Goal: Use online tool/utility: Utilize a website feature to perform a specific function

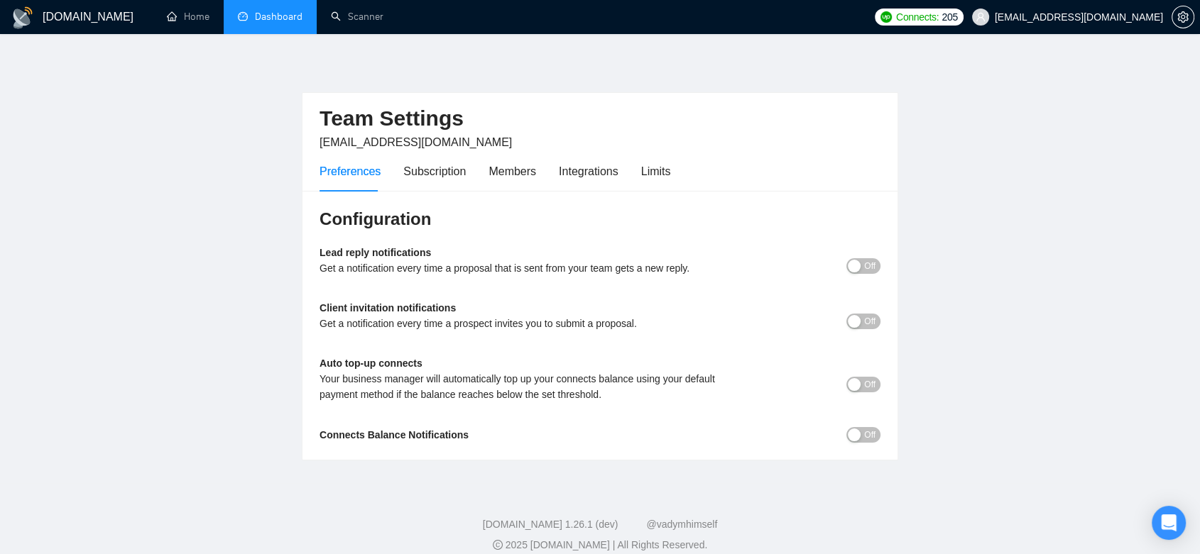
click at [265, 19] on link "Dashboard" at bounding box center [270, 17] width 65 height 12
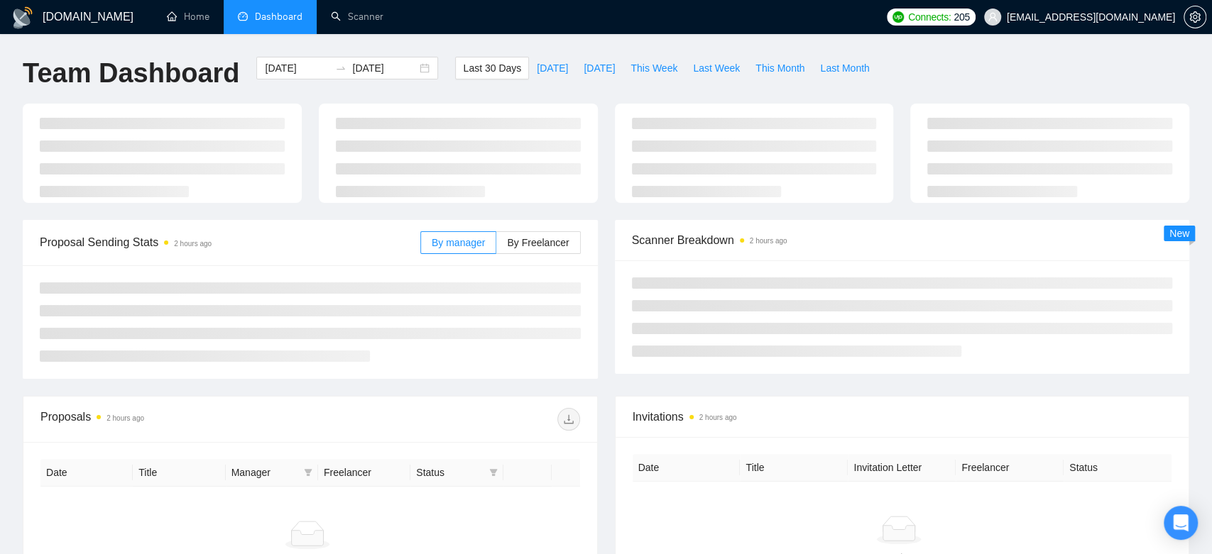
type input "[DATE]"
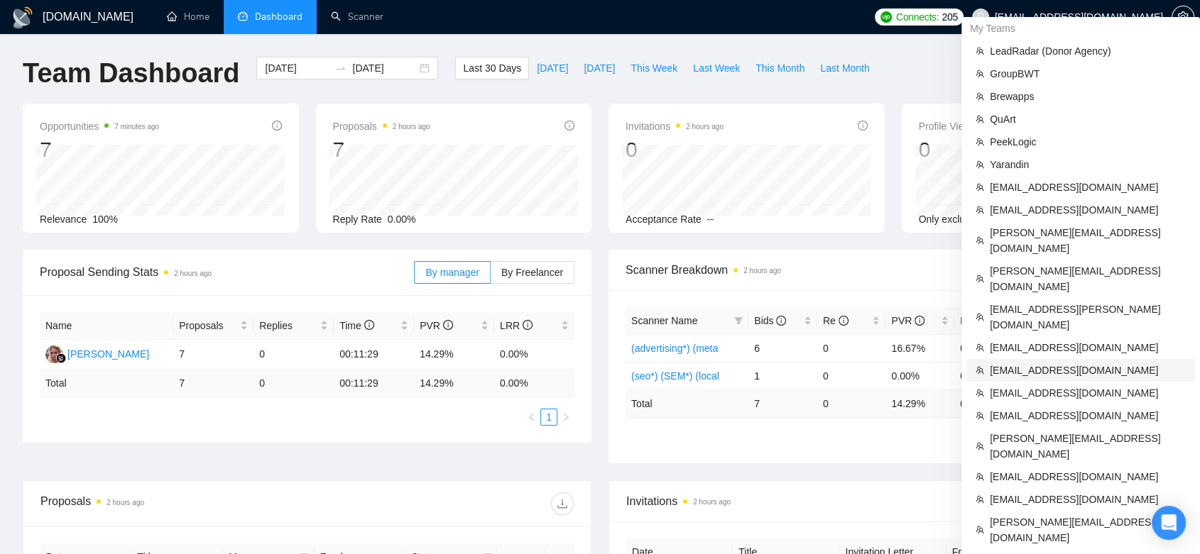
click at [888, 363] on span "[EMAIL_ADDRESS][DOMAIN_NAME]" at bounding box center [1088, 371] width 196 height 16
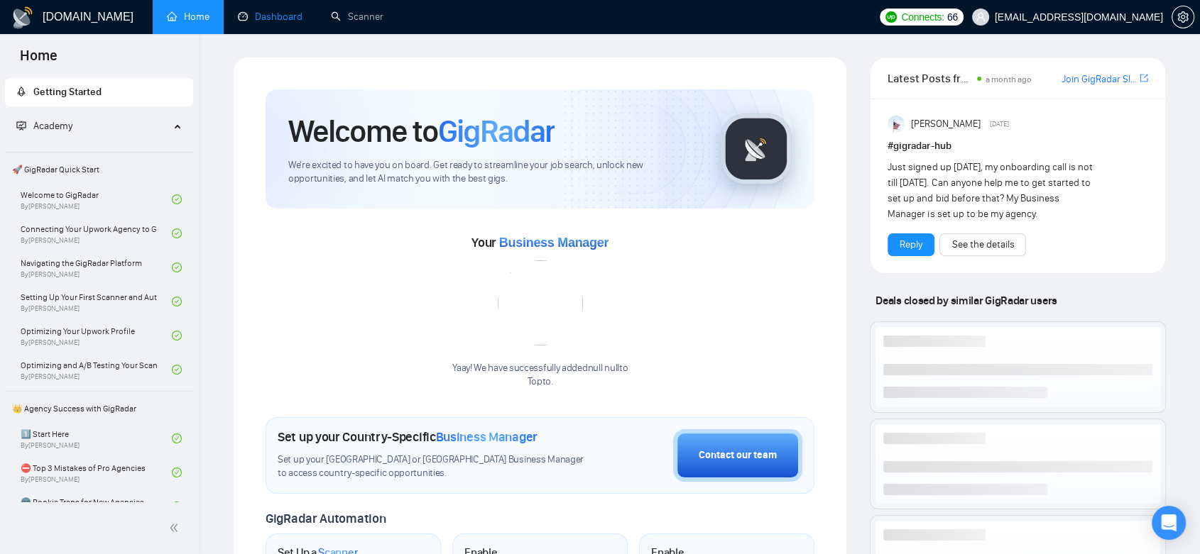
click at [276, 17] on link "Dashboard" at bounding box center [270, 17] width 65 height 12
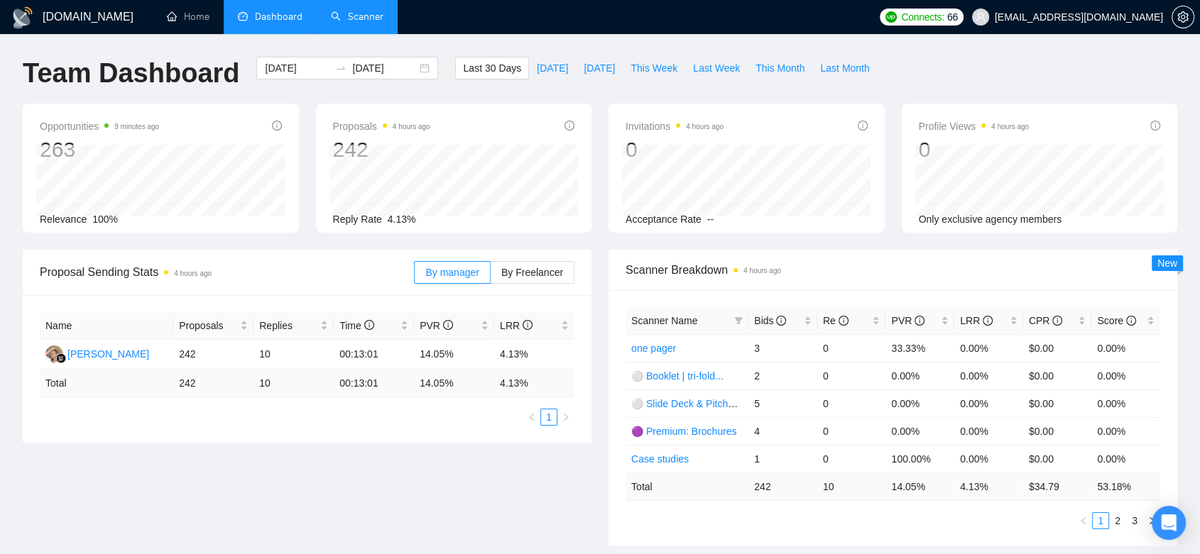
click at [368, 11] on link "Scanner" at bounding box center [357, 17] width 53 height 12
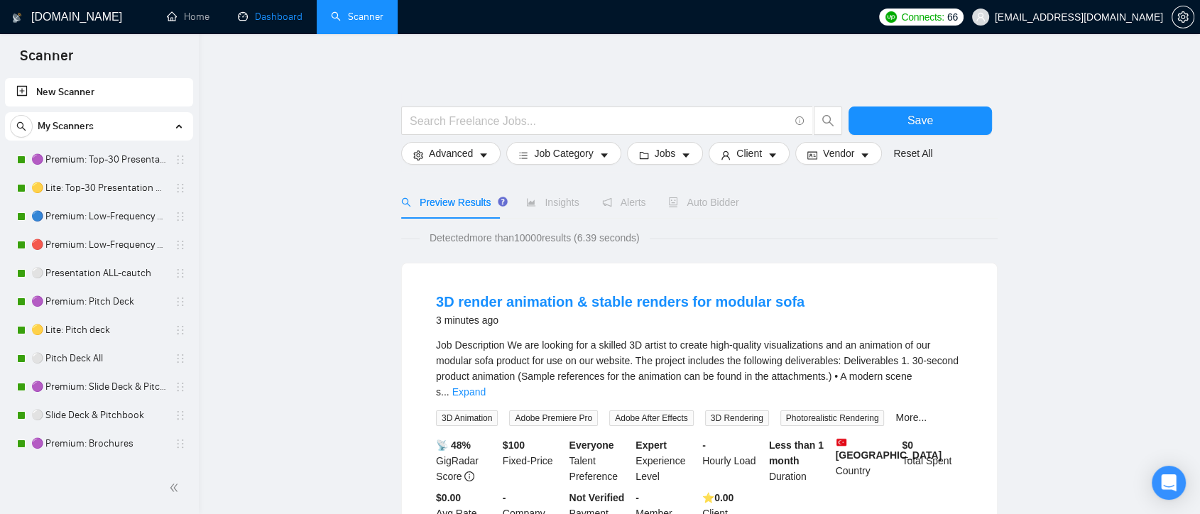
click at [246, 23] on link "Dashboard" at bounding box center [270, 17] width 65 height 12
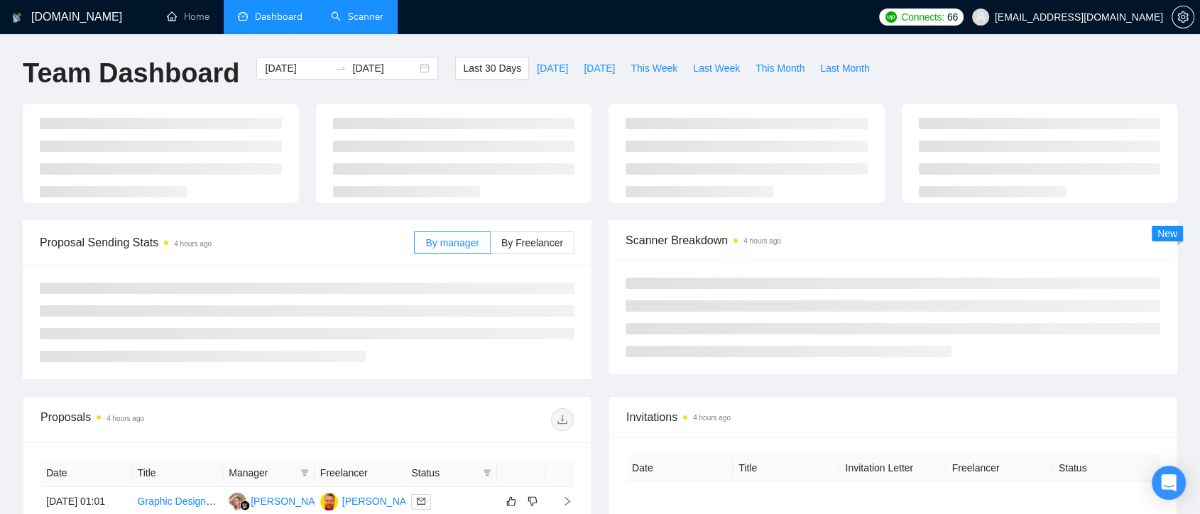
type input "[DATE]"
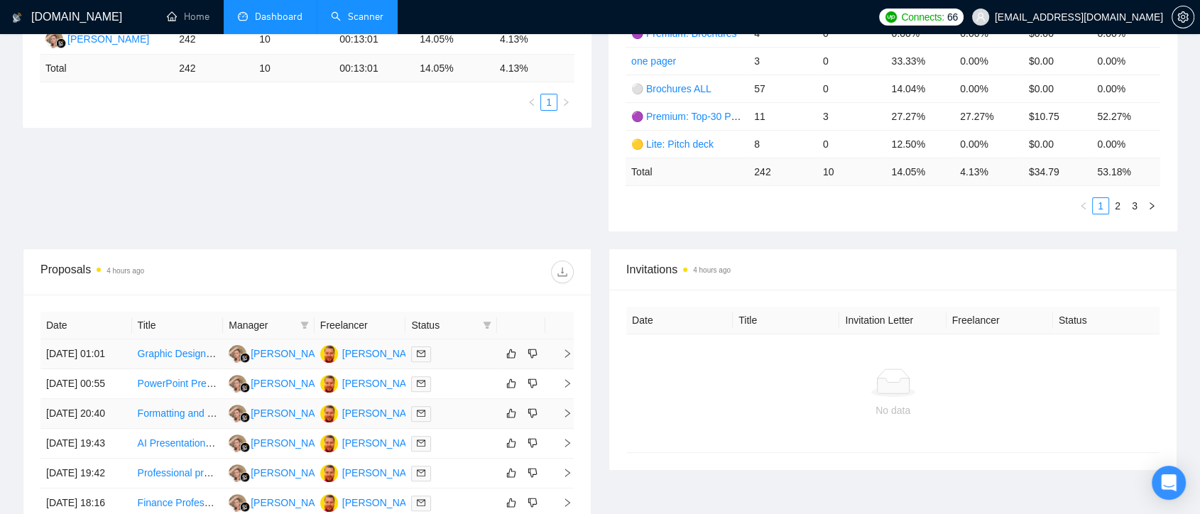
scroll to position [473, 0]
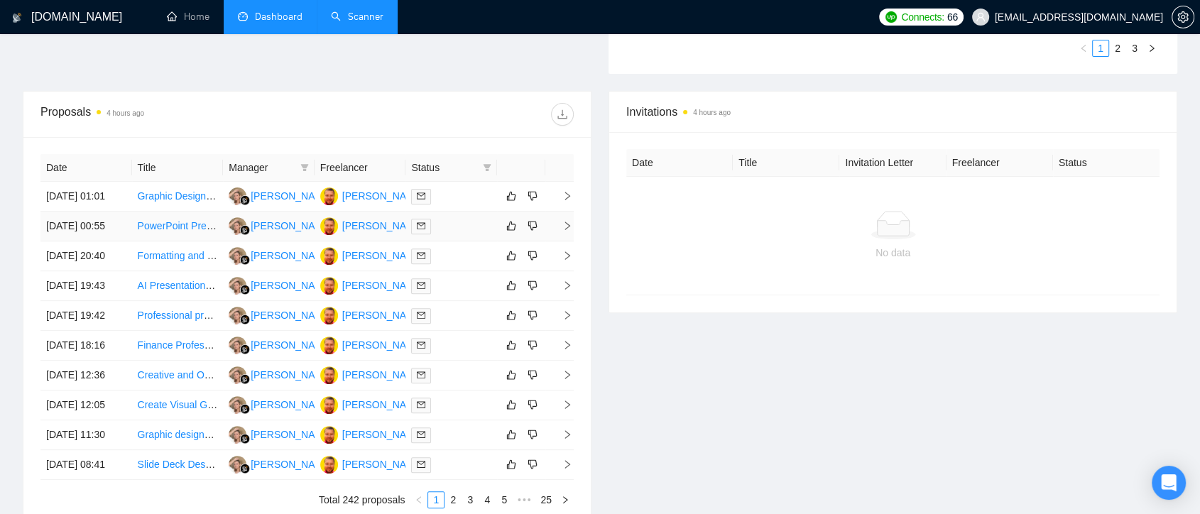
click at [348, 241] on td "[PERSON_NAME]" at bounding box center [360, 227] width 92 height 30
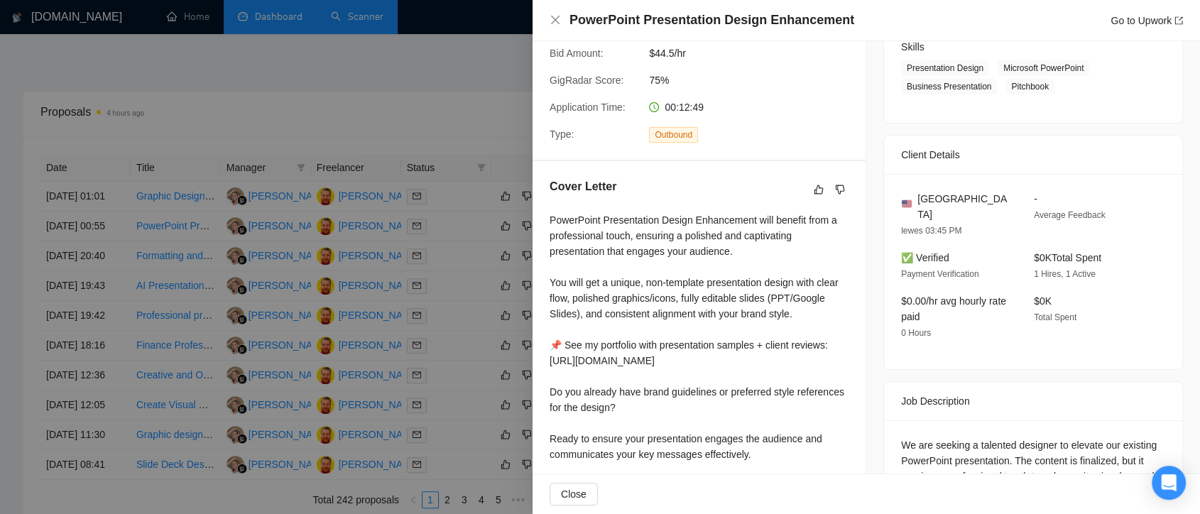
scroll to position [345, 0]
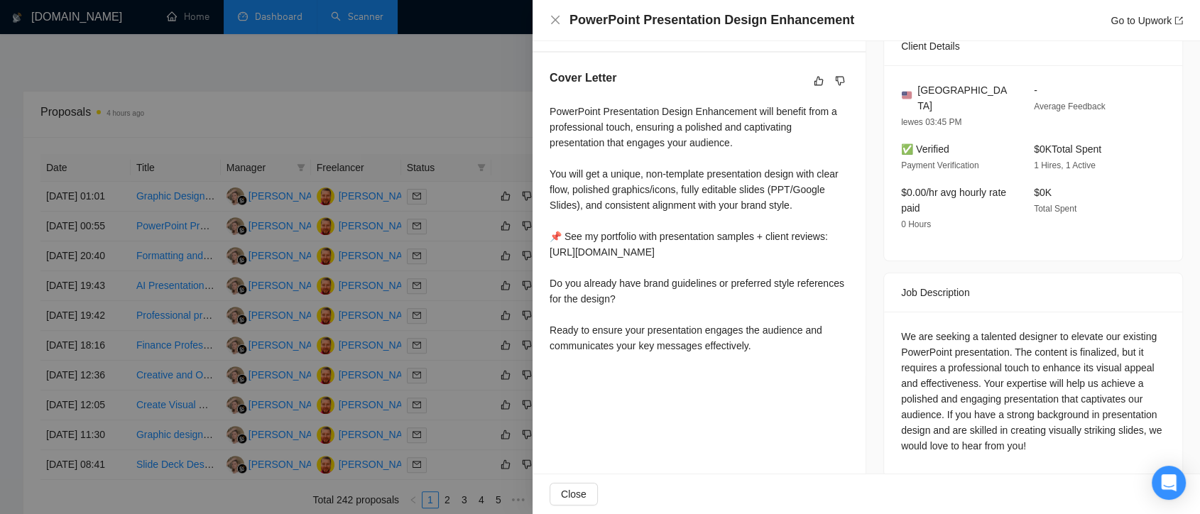
click at [432, 296] on div at bounding box center [600, 257] width 1200 height 514
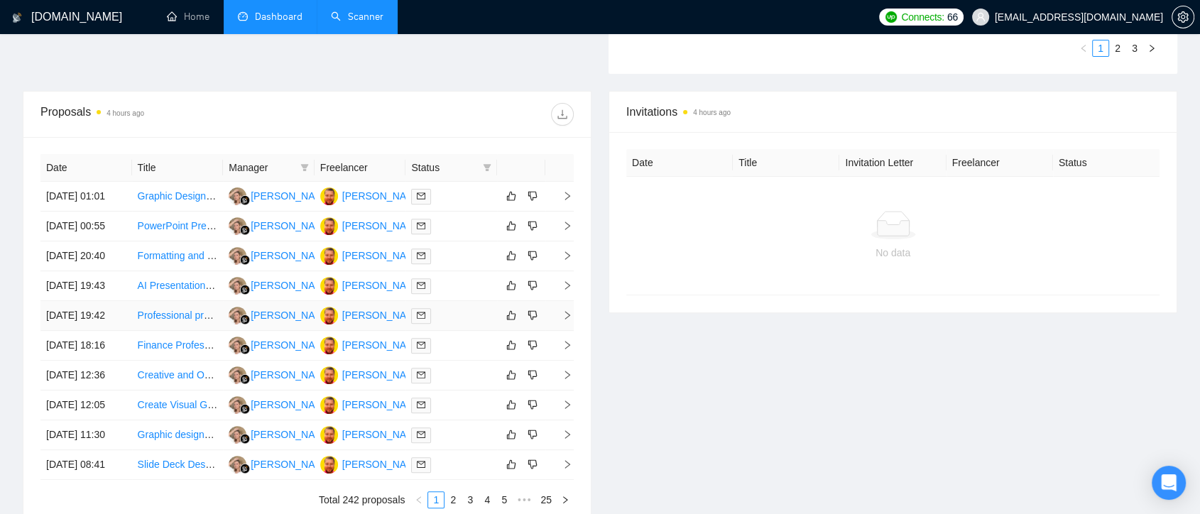
click at [397, 331] on td "[PERSON_NAME]" at bounding box center [360, 316] width 92 height 30
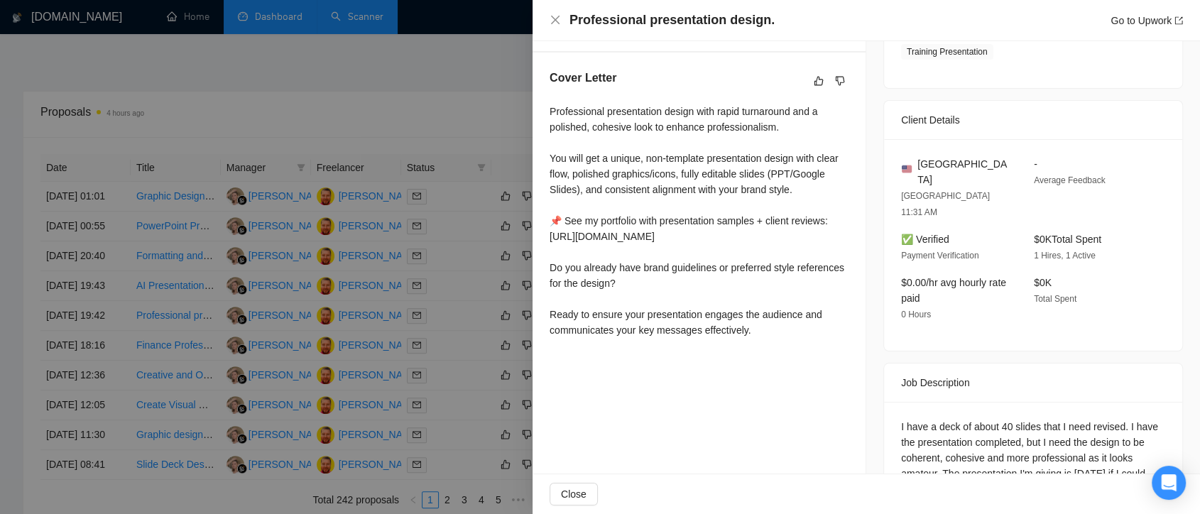
click at [427, 124] on div at bounding box center [600, 257] width 1200 height 514
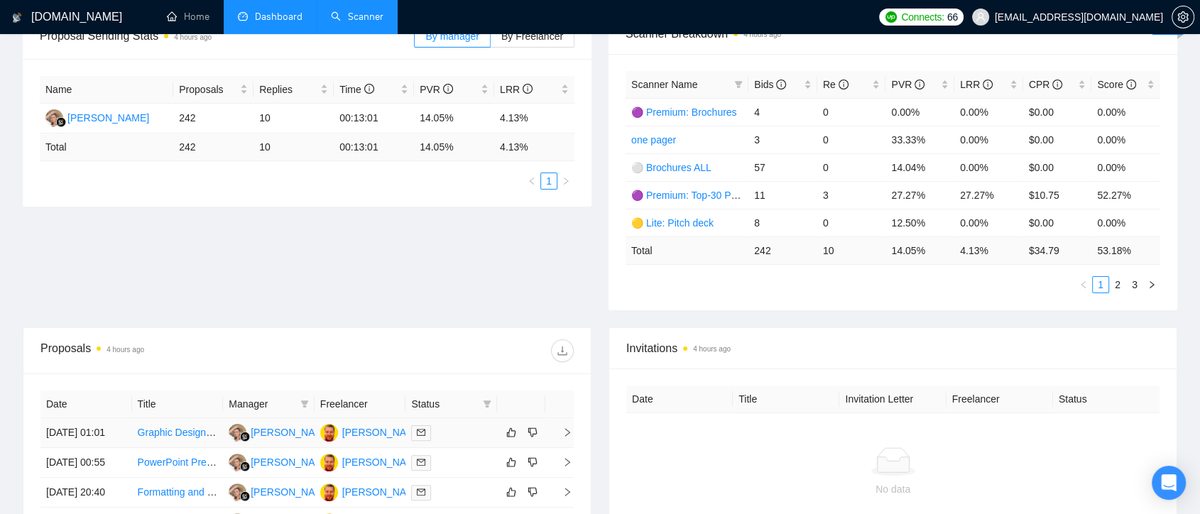
scroll to position [315, 0]
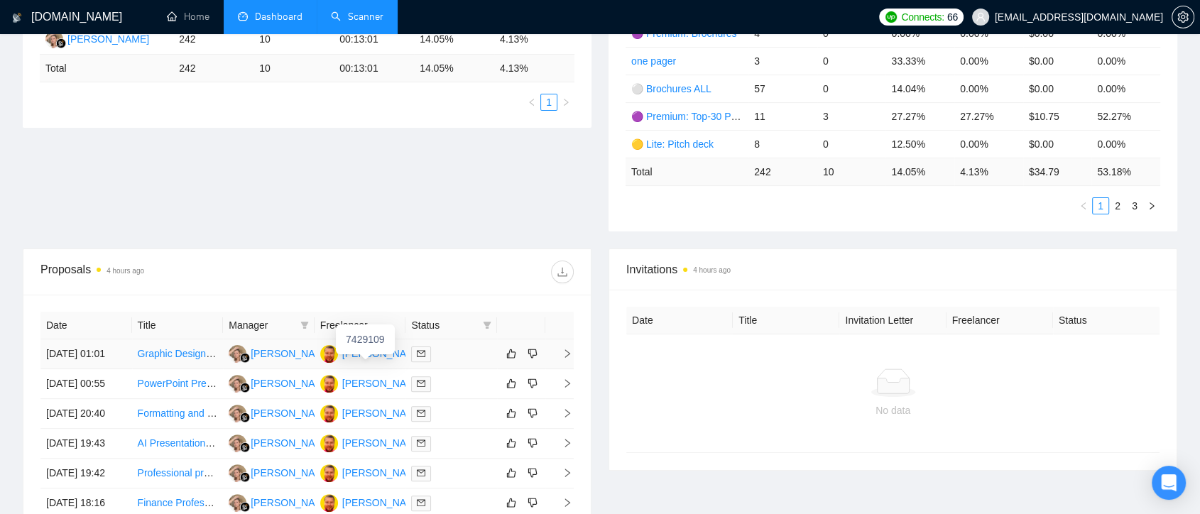
click at [370, 368] on td "[PERSON_NAME]" at bounding box center [360, 354] width 92 height 30
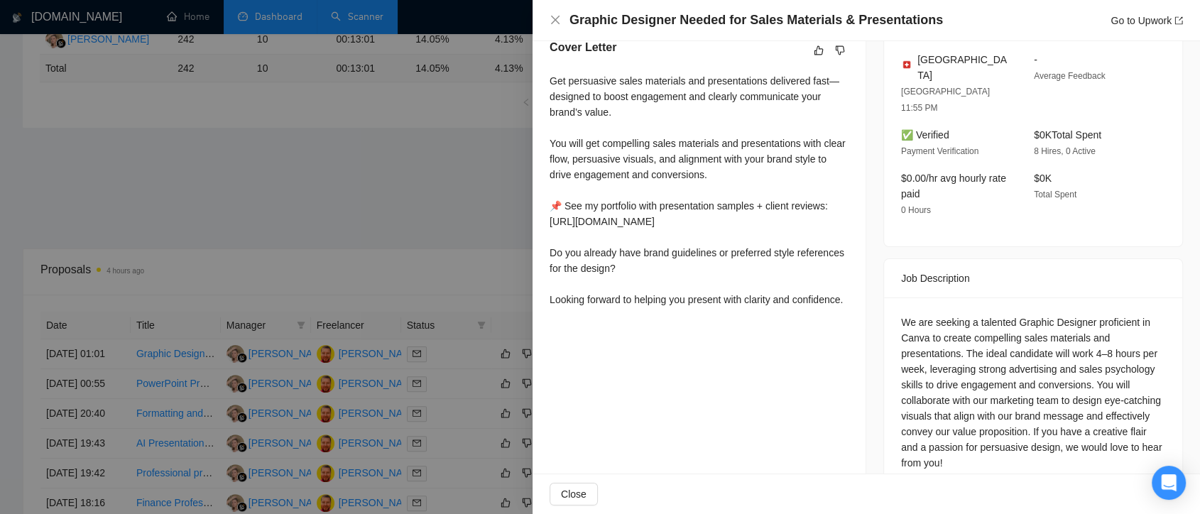
scroll to position [0, 0]
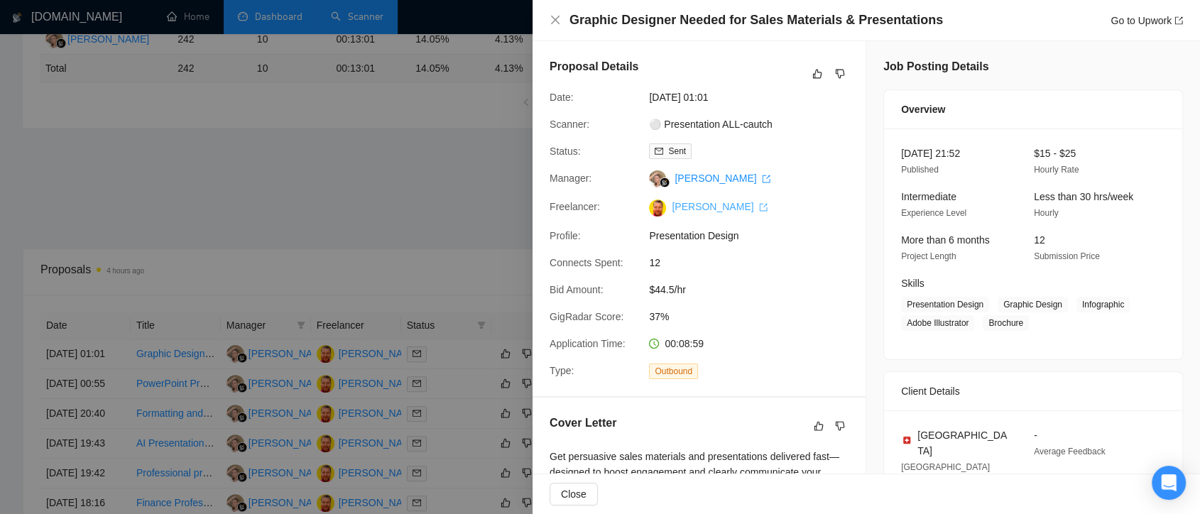
click at [698, 208] on link "[PERSON_NAME]" at bounding box center [720, 206] width 96 height 11
click at [356, 177] on div at bounding box center [600, 257] width 1200 height 514
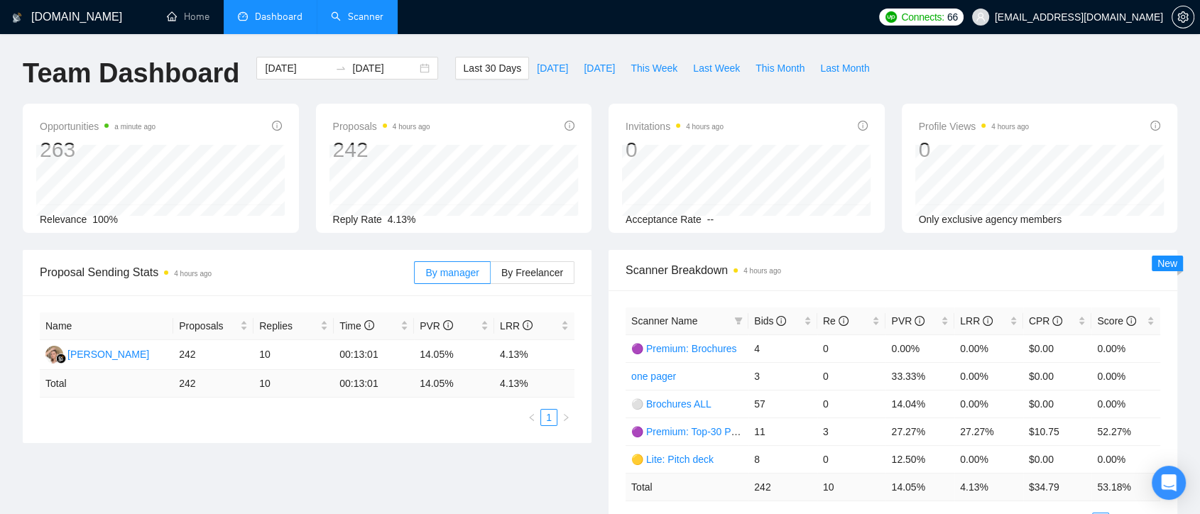
click at [356, 19] on link "Scanner" at bounding box center [357, 17] width 53 height 12
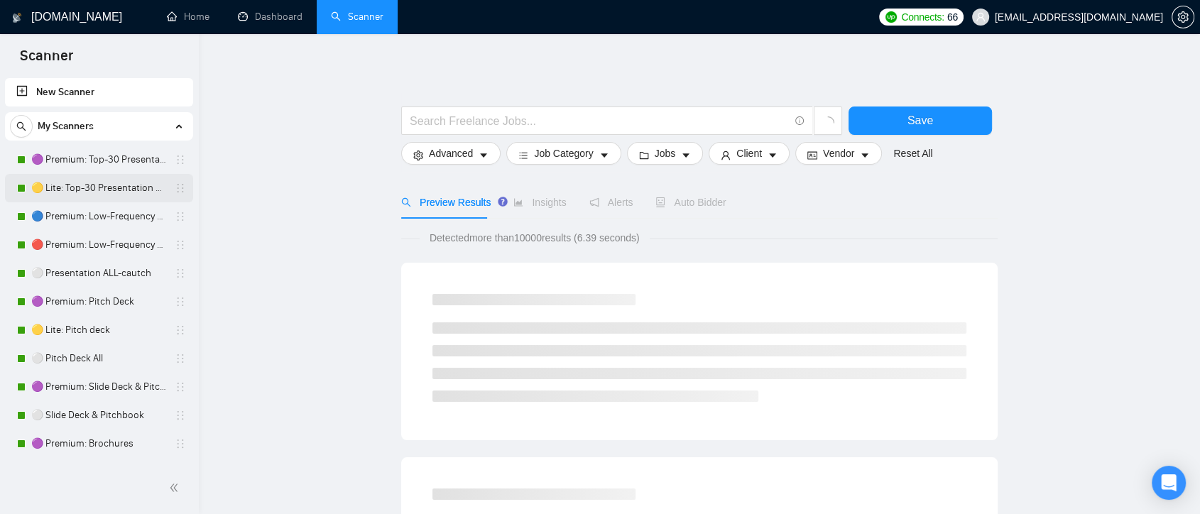
click at [114, 192] on link "🟡 Lite: Top-30 Presentation Keywords" at bounding box center [98, 188] width 135 height 28
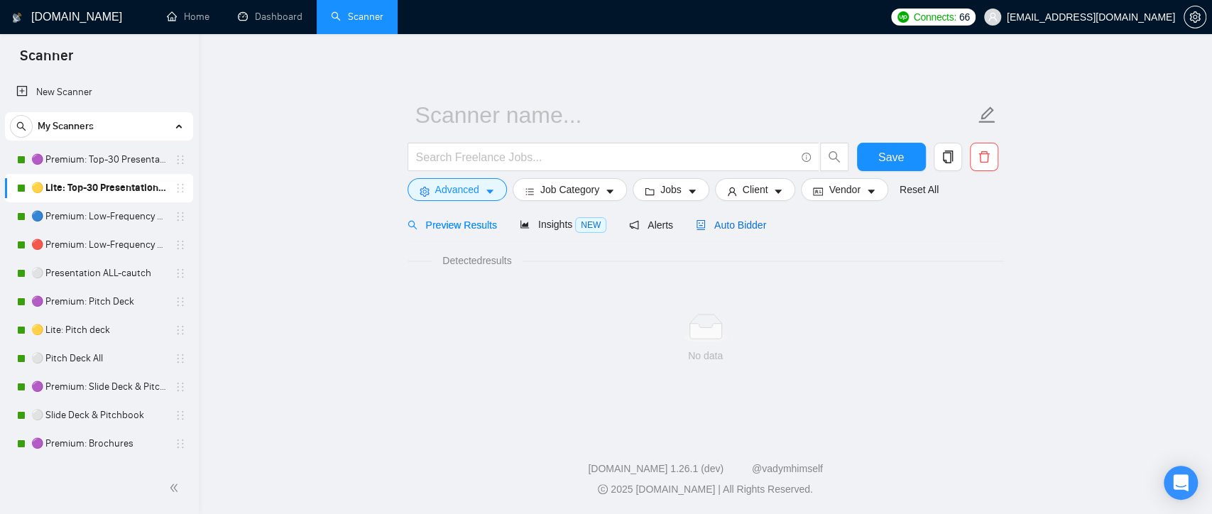
click at [725, 226] on span "Auto Bidder" at bounding box center [731, 224] width 70 height 11
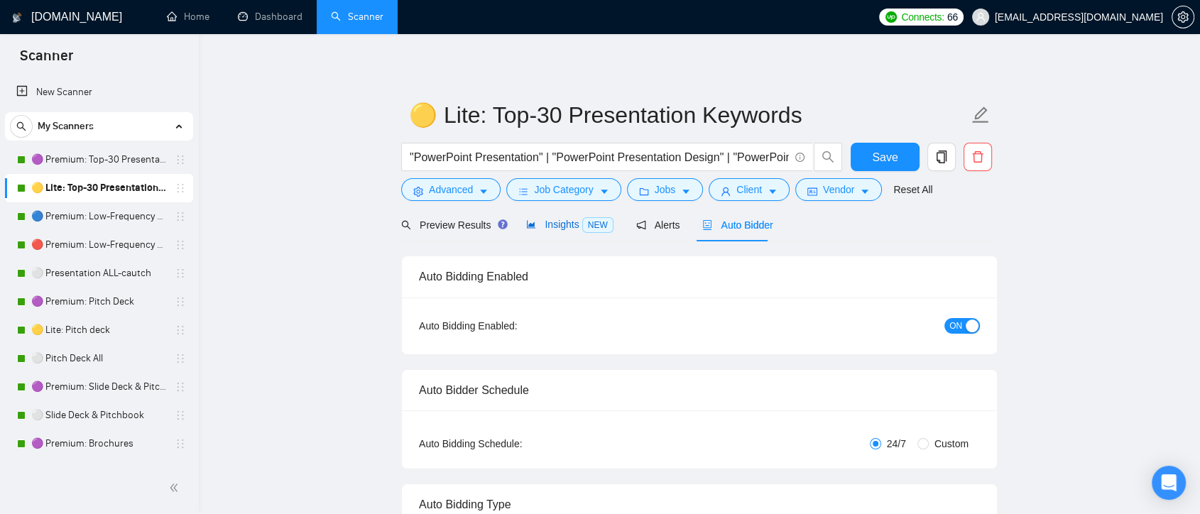
click at [555, 219] on span "Insights NEW" at bounding box center [569, 224] width 87 height 11
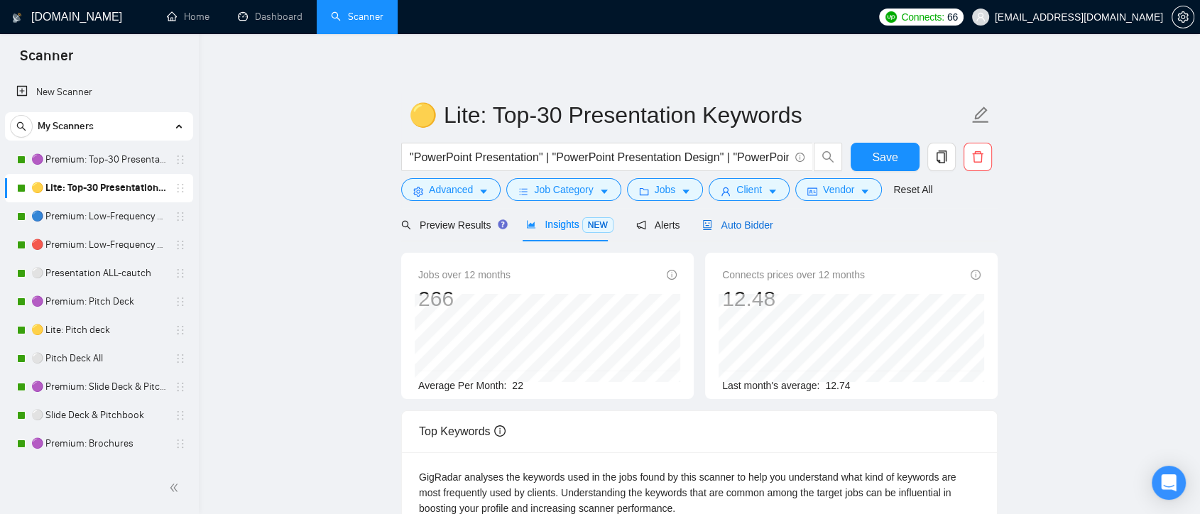
drag, startPoint x: 741, startPoint y: 225, endPoint x: 769, endPoint y: 231, distance: 28.3
click at [740, 225] on span "Auto Bidder" at bounding box center [737, 224] width 70 height 11
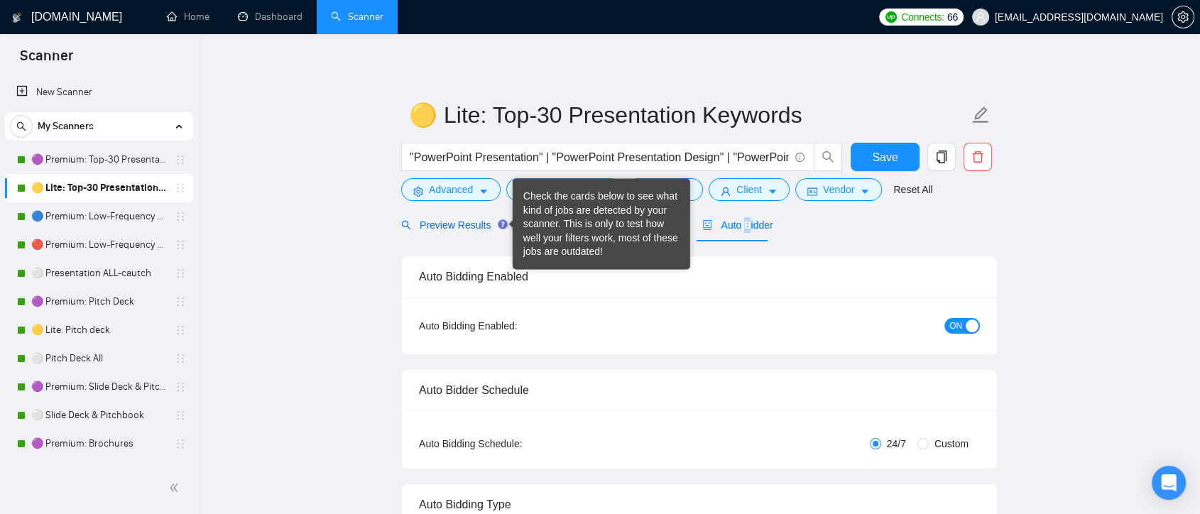
click at [471, 219] on span "Preview Results" at bounding box center [452, 224] width 102 height 11
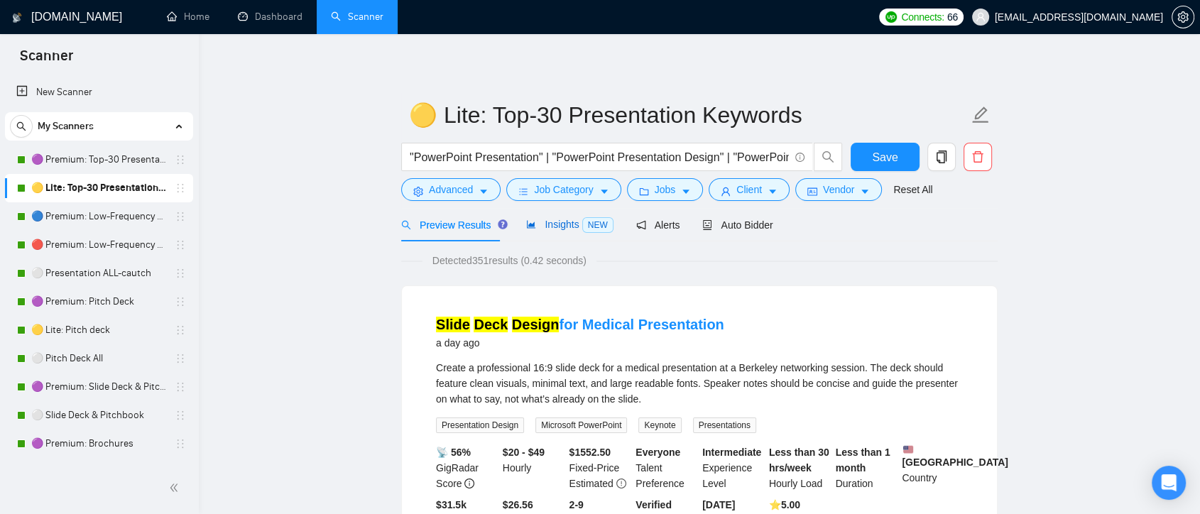
click at [549, 220] on span "Insights NEW" at bounding box center [569, 224] width 87 height 11
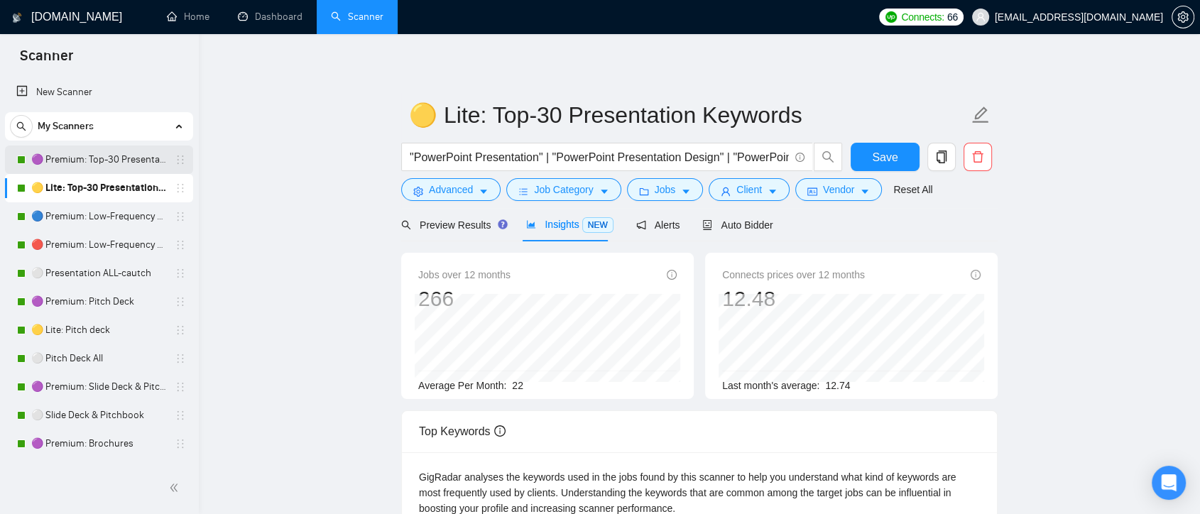
click at [114, 168] on link "🟣 Premium: Top-30 Presentation Keywords" at bounding box center [98, 160] width 135 height 28
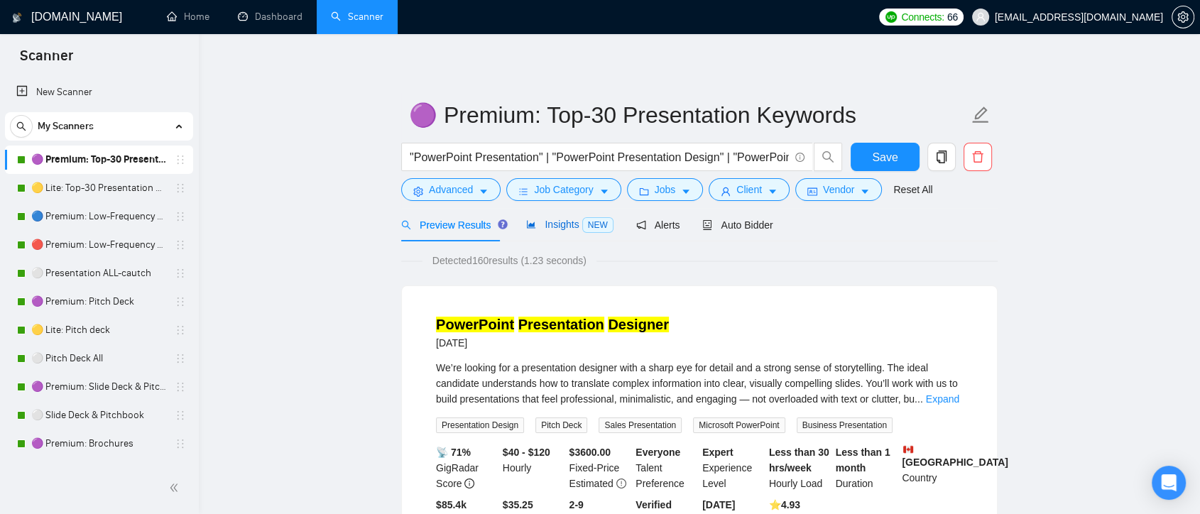
click at [568, 229] on span "Insights NEW" at bounding box center [569, 224] width 87 height 11
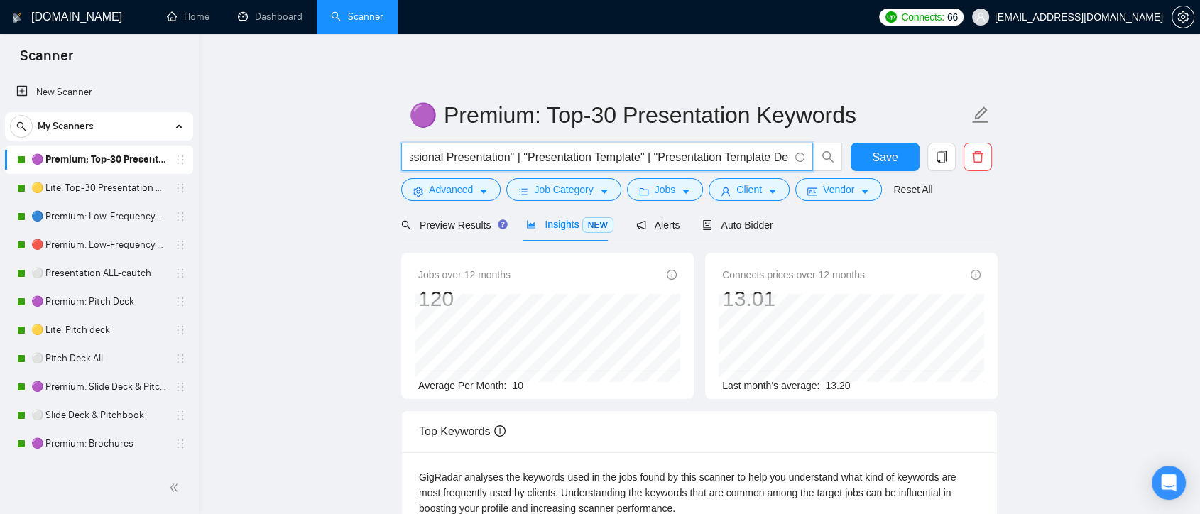
drag, startPoint x: 576, startPoint y: 158, endPoint x: 806, endPoint y: 152, distance: 230.8
click at [806, 152] on span ""PowerPoint Presentation" | "PowerPoint Presentation Design" | "PowerPoint Pres…" at bounding box center [607, 157] width 412 height 28
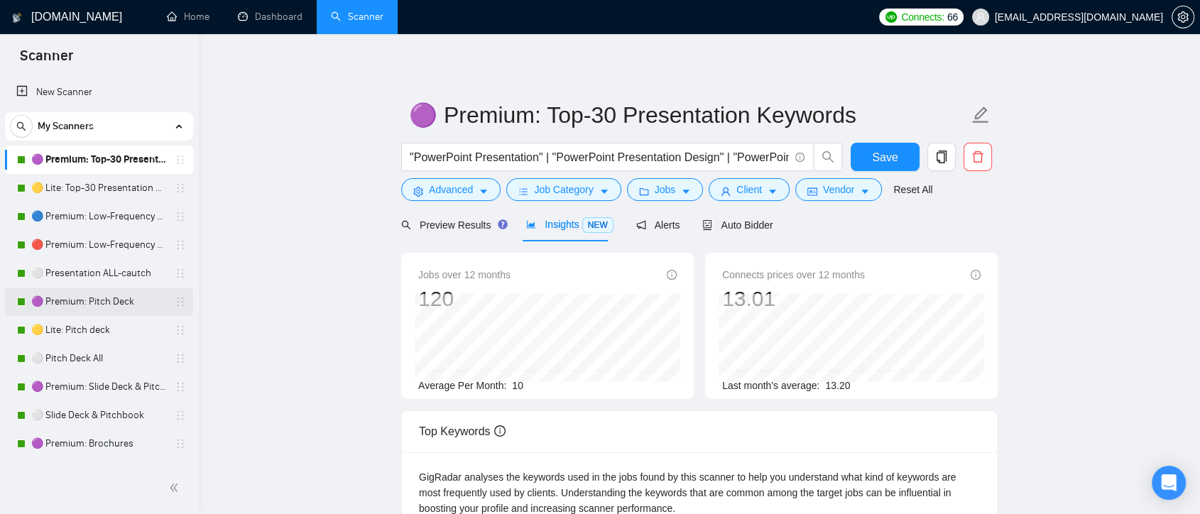
click at [114, 297] on link "🟣 Premium: Pitch Deck" at bounding box center [98, 301] width 135 height 28
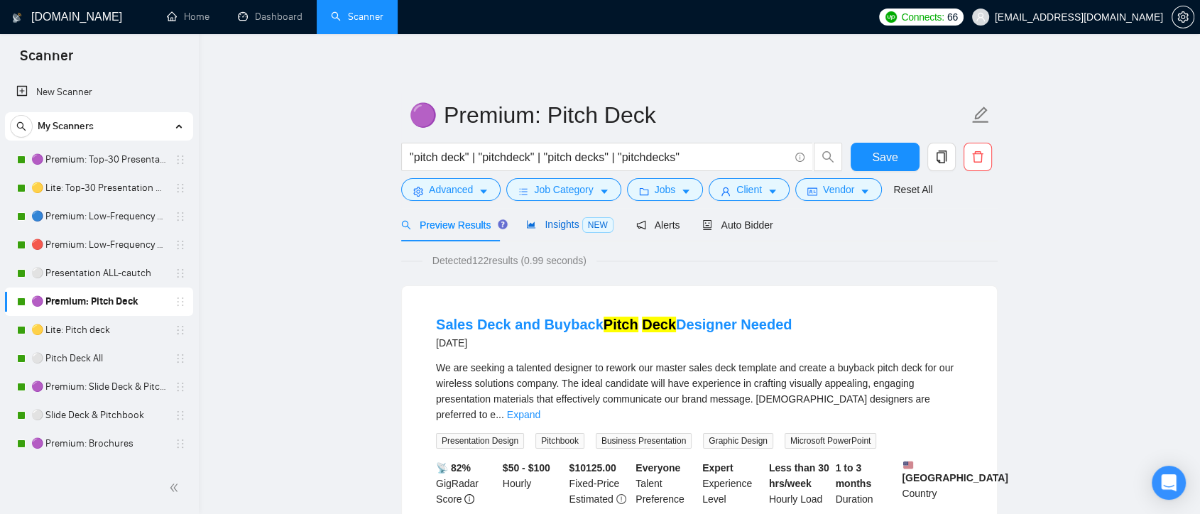
click at [567, 217] on div "Insights NEW" at bounding box center [569, 225] width 87 height 16
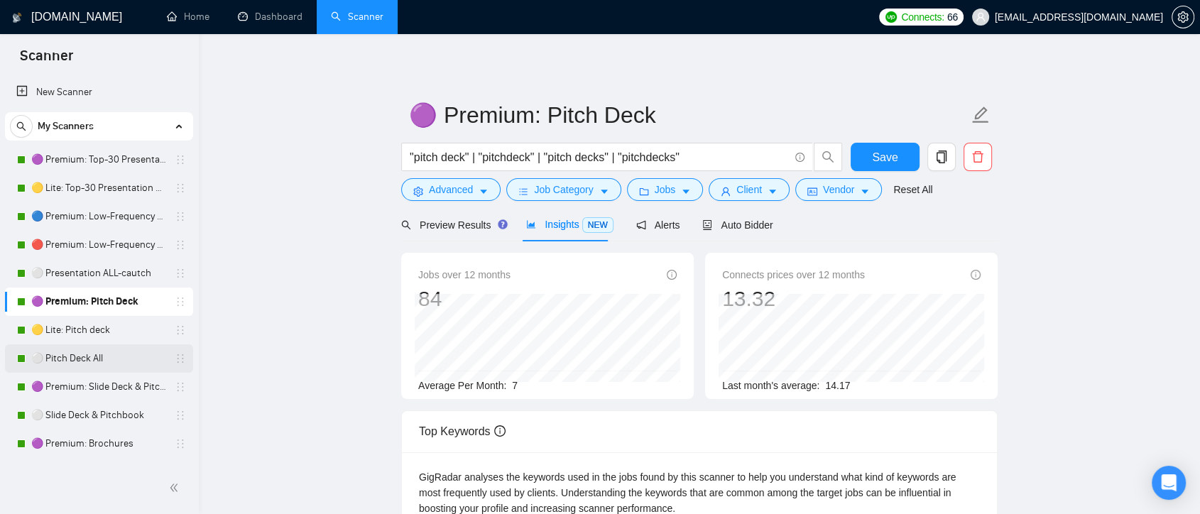
click at [98, 361] on link "⚪ Pitch Deck All" at bounding box center [98, 358] width 135 height 28
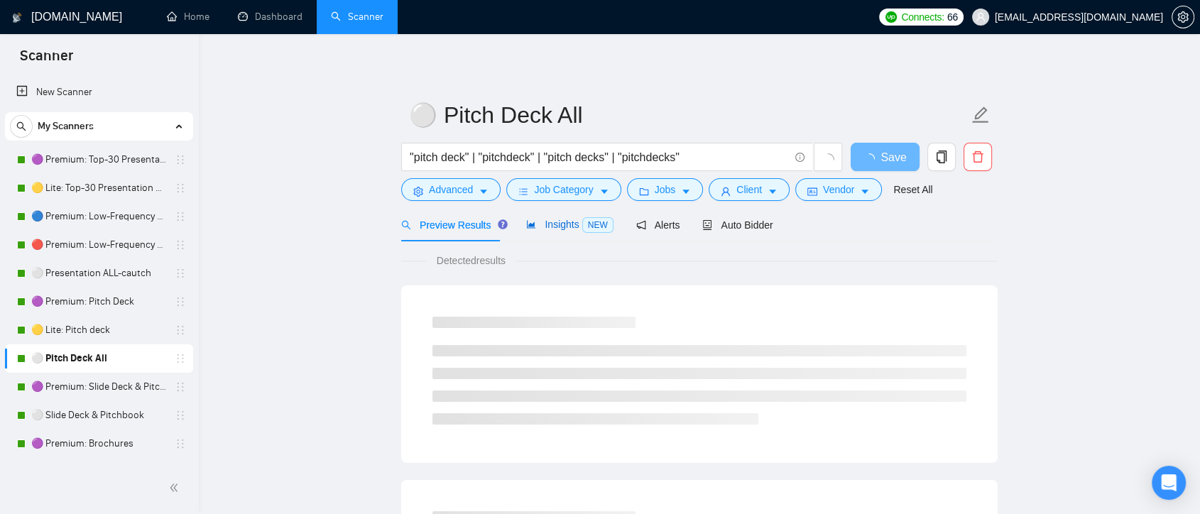
click at [557, 226] on span "Insights NEW" at bounding box center [569, 224] width 87 height 11
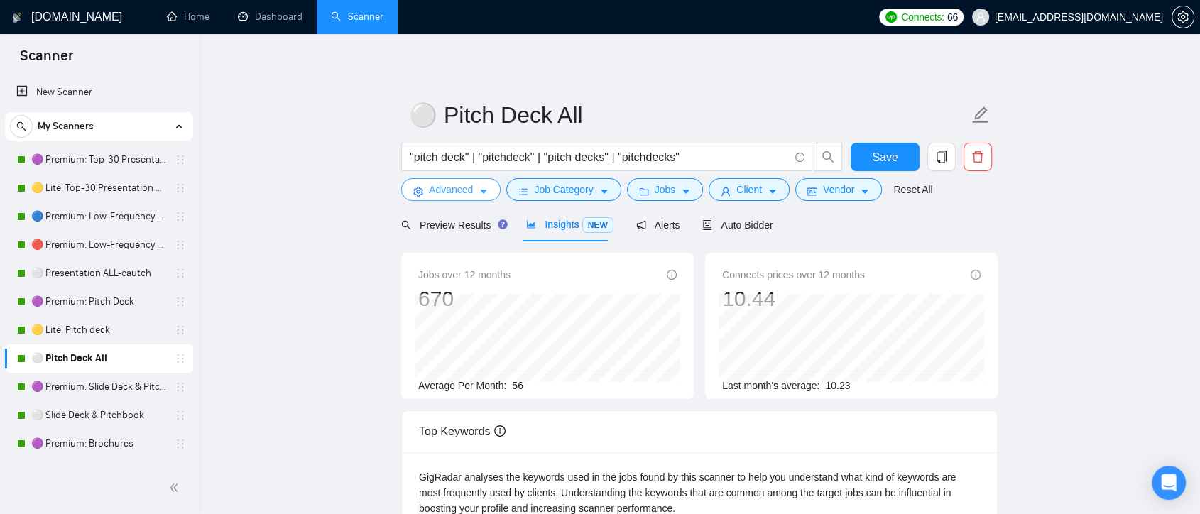
click at [444, 192] on span "Advanced" at bounding box center [451, 190] width 44 height 16
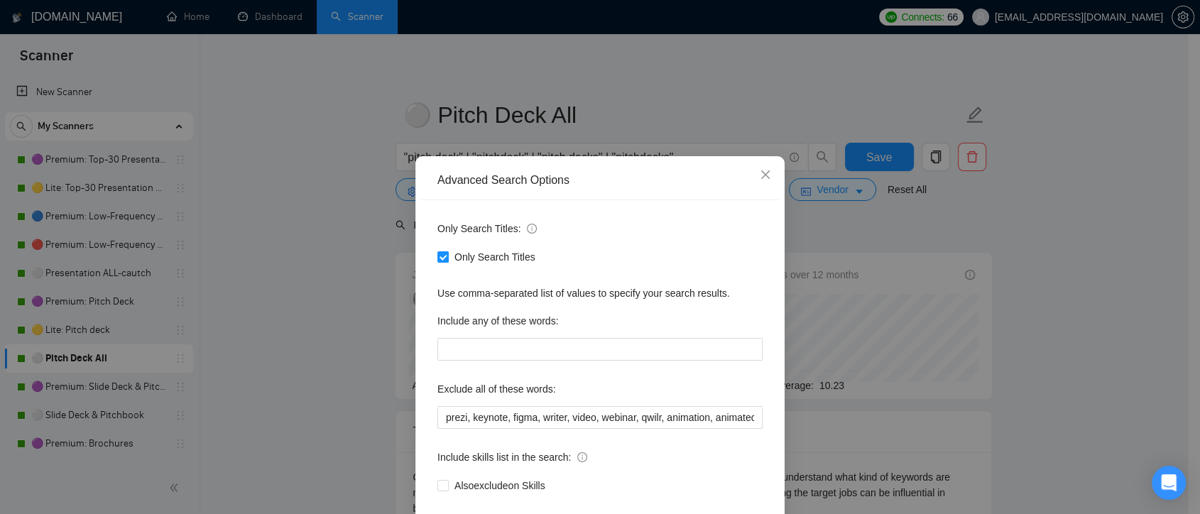
scroll to position [77, 0]
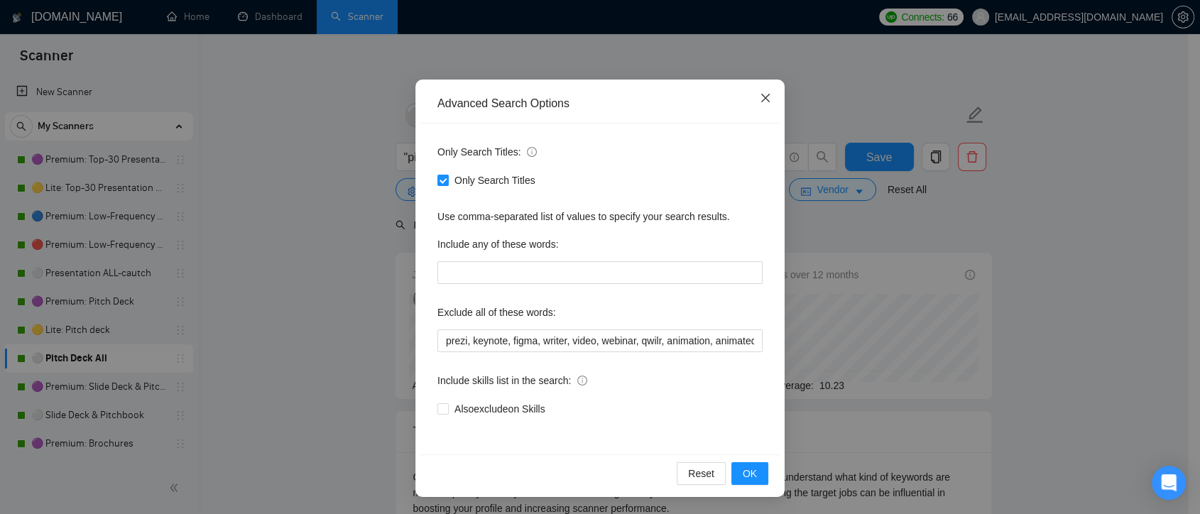
click at [761, 98] on icon "close" at bounding box center [765, 98] width 9 height 9
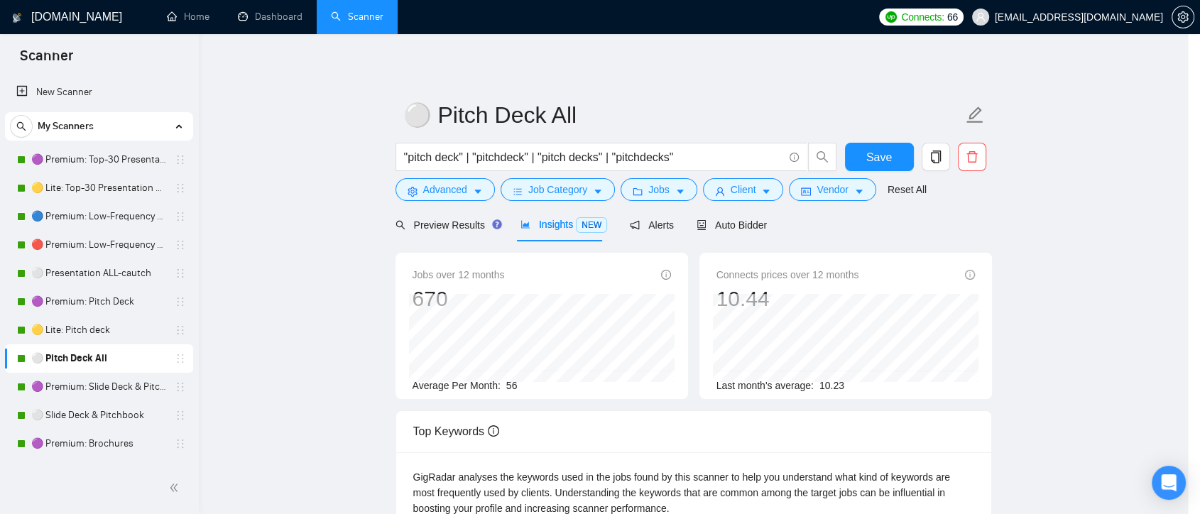
scroll to position [6, 0]
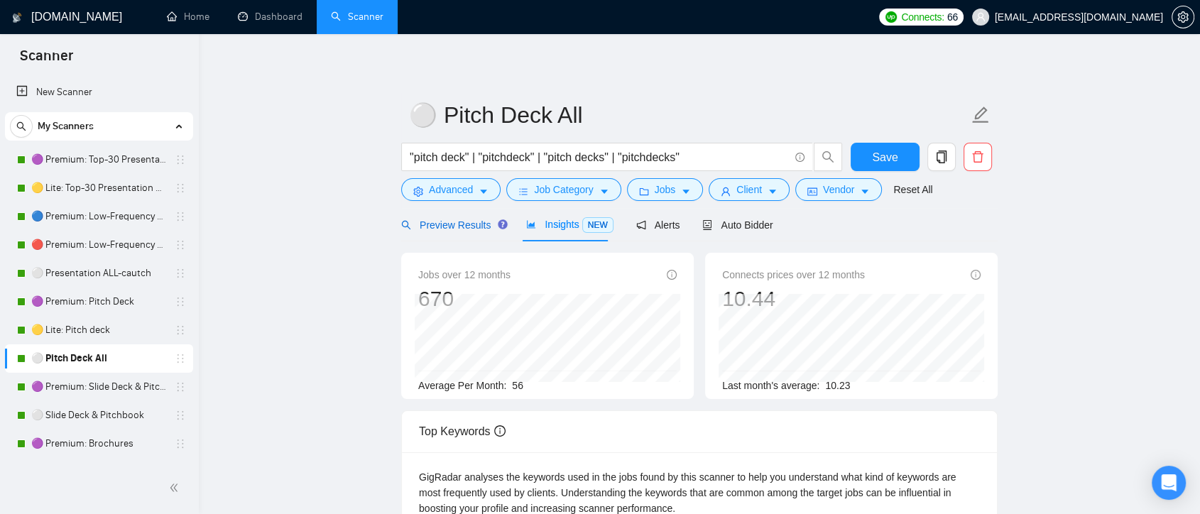
click at [461, 231] on div "Preview Results" at bounding box center [452, 225] width 102 height 16
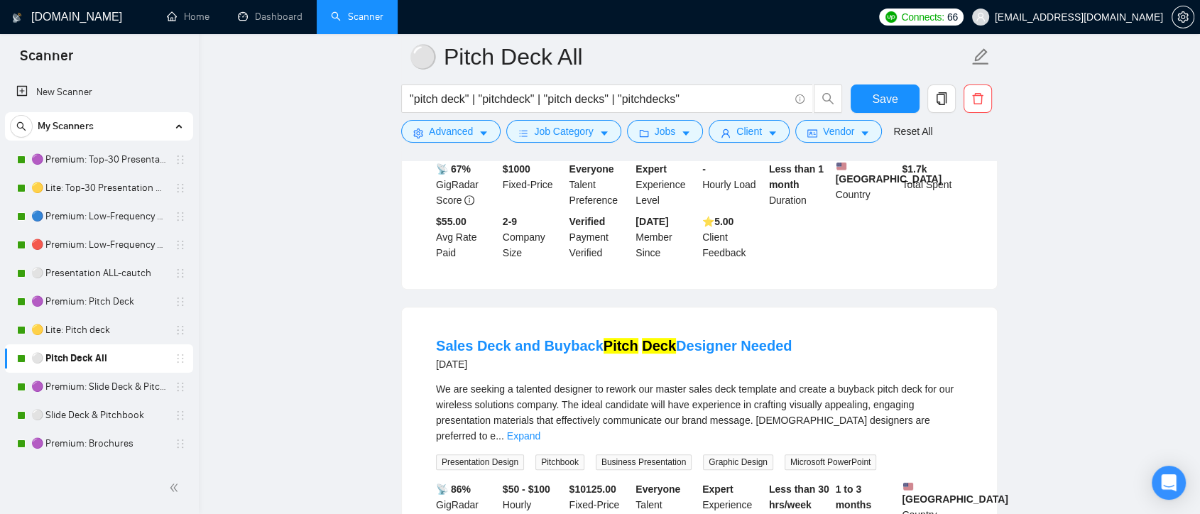
scroll to position [473, 0]
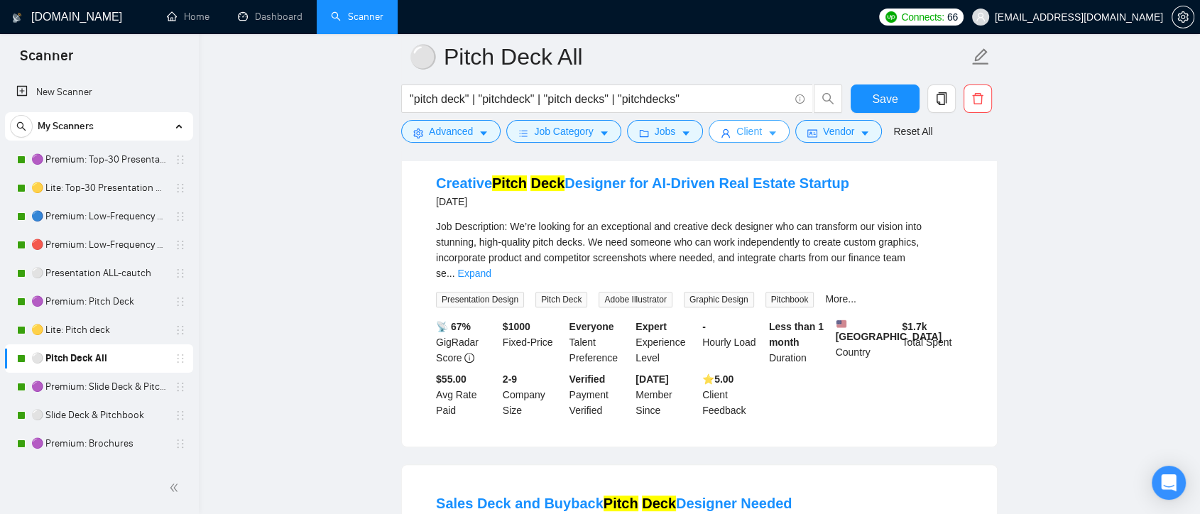
click at [752, 135] on span "Client" at bounding box center [749, 132] width 26 height 16
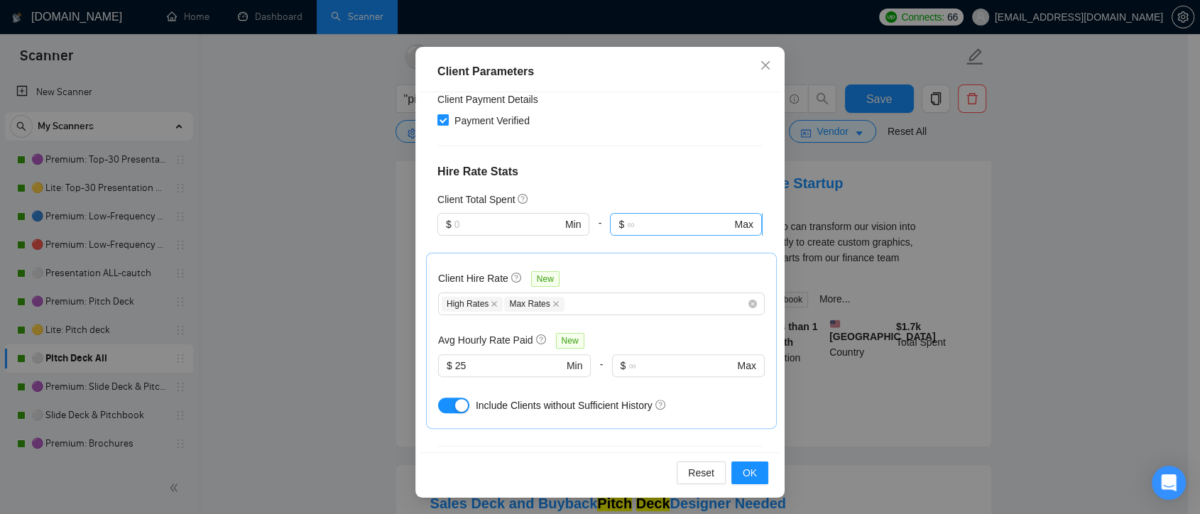
scroll to position [582, 0]
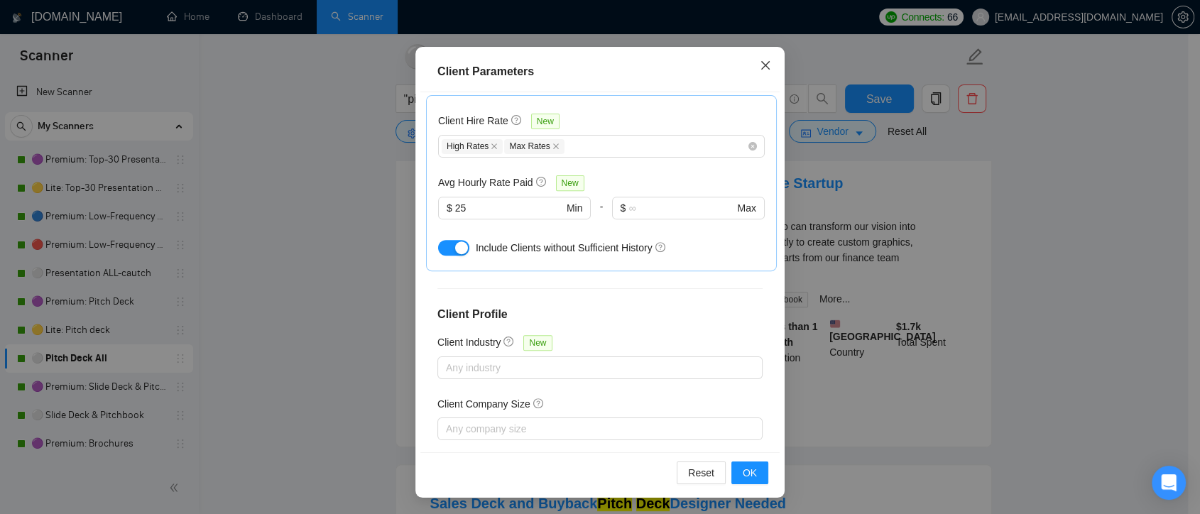
click at [760, 72] on span "Close" at bounding box center [765, 66] width 38 height 38
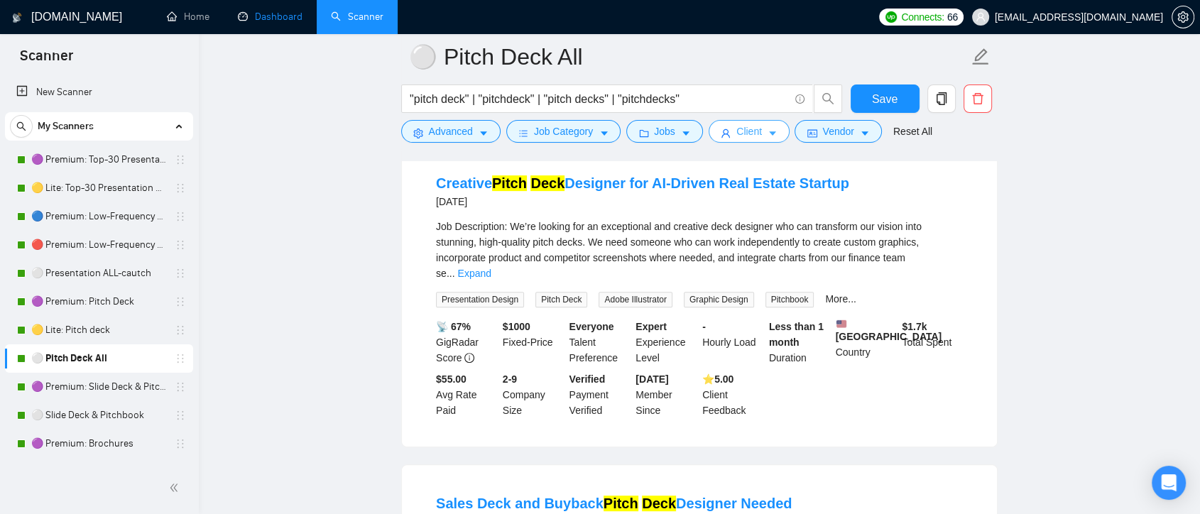
scroll to position [0, 0]
click at [270, 11] on link "Dashboard" at bounding box center [270, 17] width 65 height 12
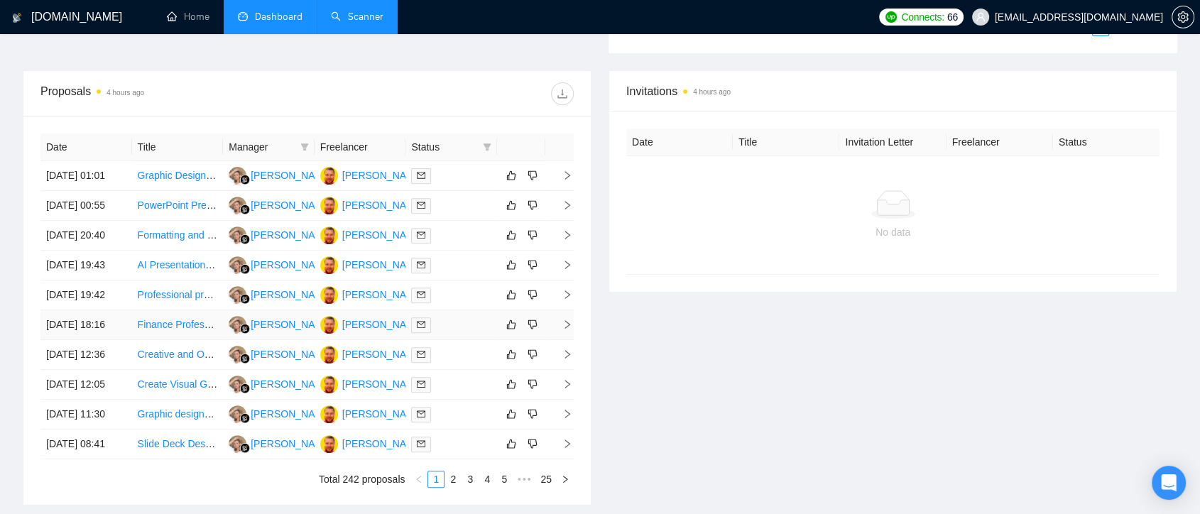
scroll to position [630, 0]
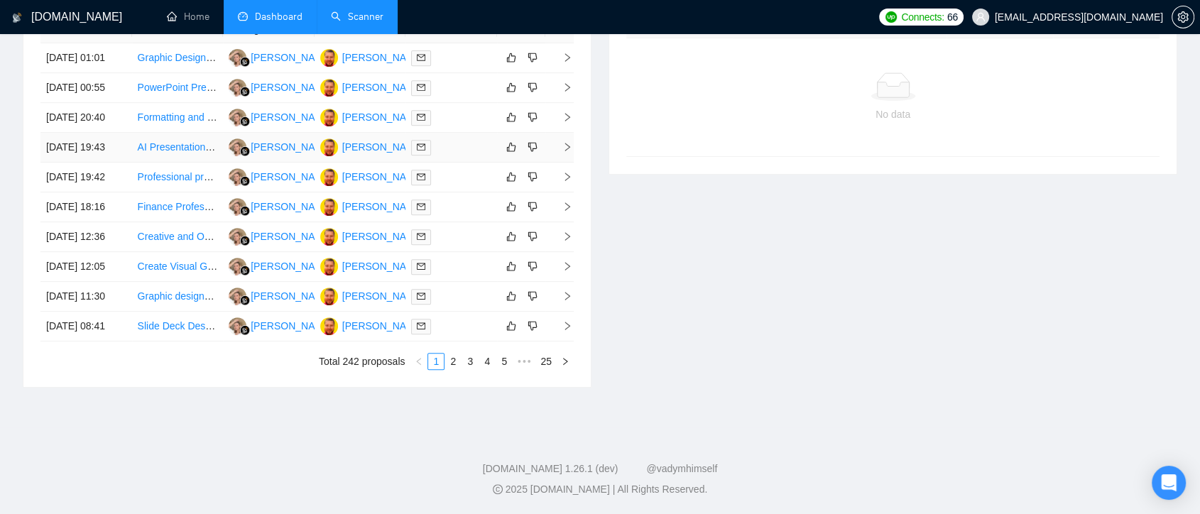
click at [368, 163] on td "[PERSON_NAME]" at bounding box center [360, 148] width 92 height 30
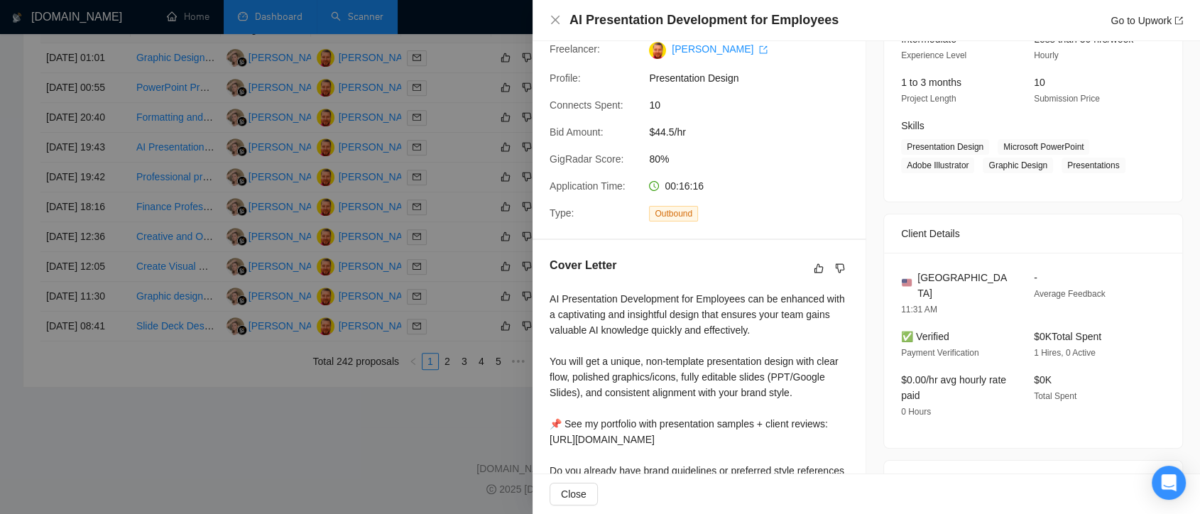
scroll to position [315, 0]
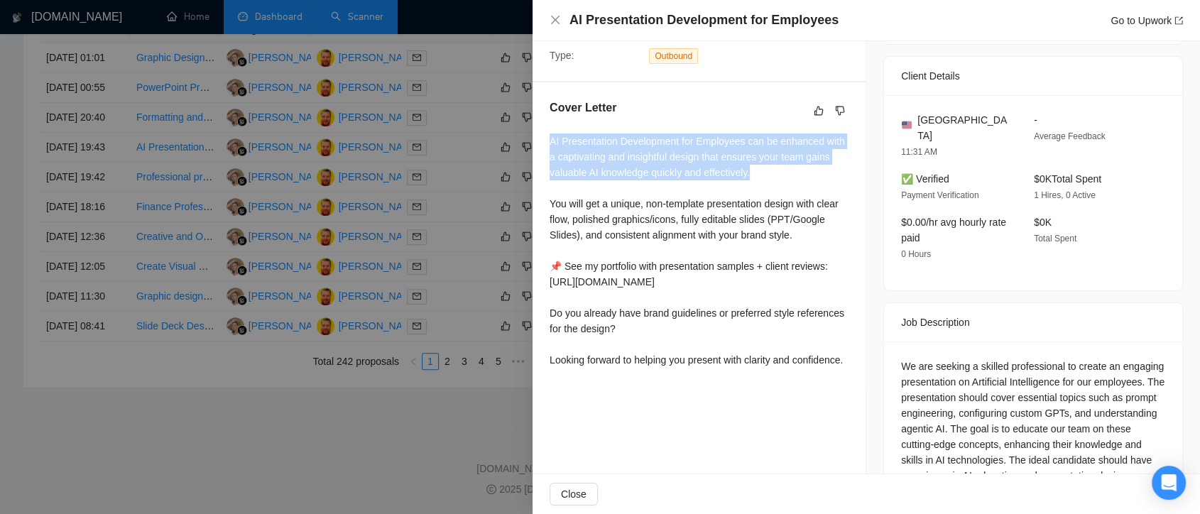
drag, startPoint x: 549, startPoint y: 137, endPoint x: 787, endPoint y: 175, distance: 240.8
click at [787, 175] on div "AI Presentation Development for Employees can be enhanced with a captivating an…" at bounding box center [698, 250] width 299 height 234
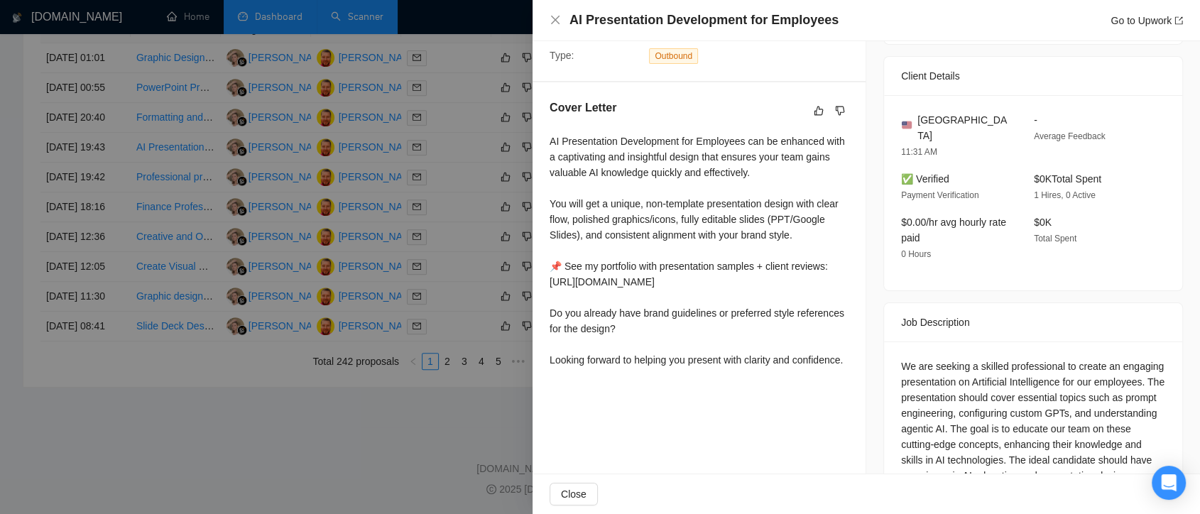
click at [739, 417] on div "Proposal Details Date: [DATE] 19:43 Scanner: ⚪ Presentation ALL-cautch Status: …" at bounding box center [699, 132] width 334 height 813
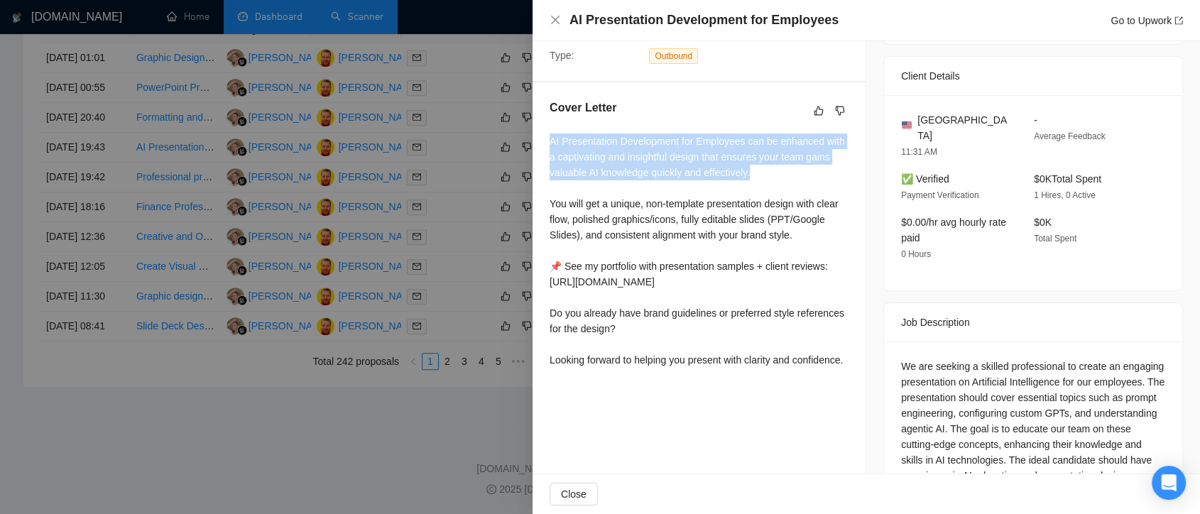
drag, startPoint x: 551, startPoint y: 140, endPoint x: 779, endPoint y: 170, distance: 230.6
click at [779, 170] on div "AI Presentation Development for Employees can be enhanced with a captivating an…" at bounding box center [698, 250] width 299 height 234
click at [794, 174] on div "AI Presentation Development for Employees can be enhanced with a captivating an…" at bounding box center [698, 250] width 299 height 234
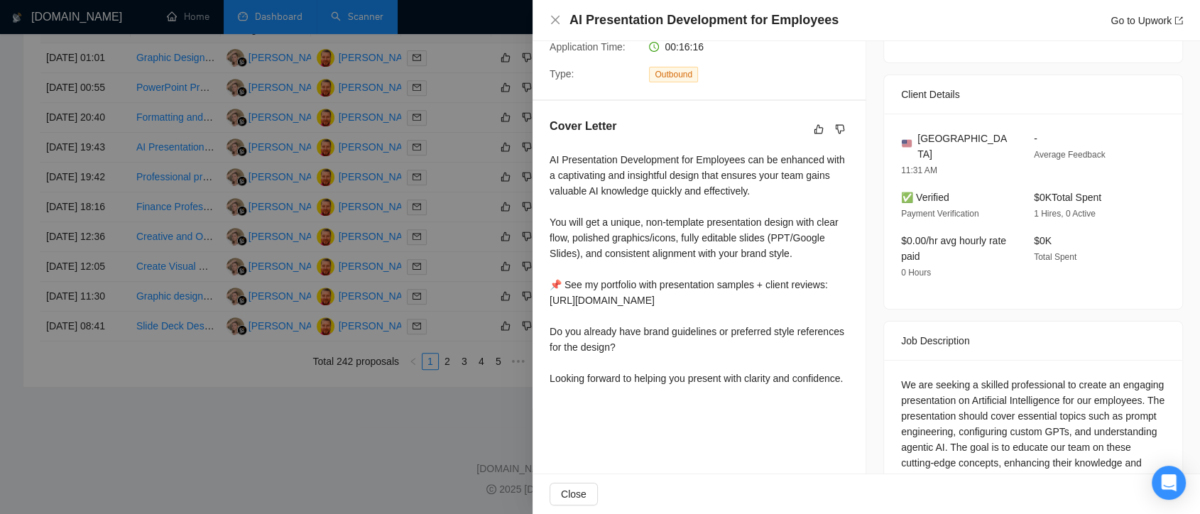
scroll to position [376, 0]
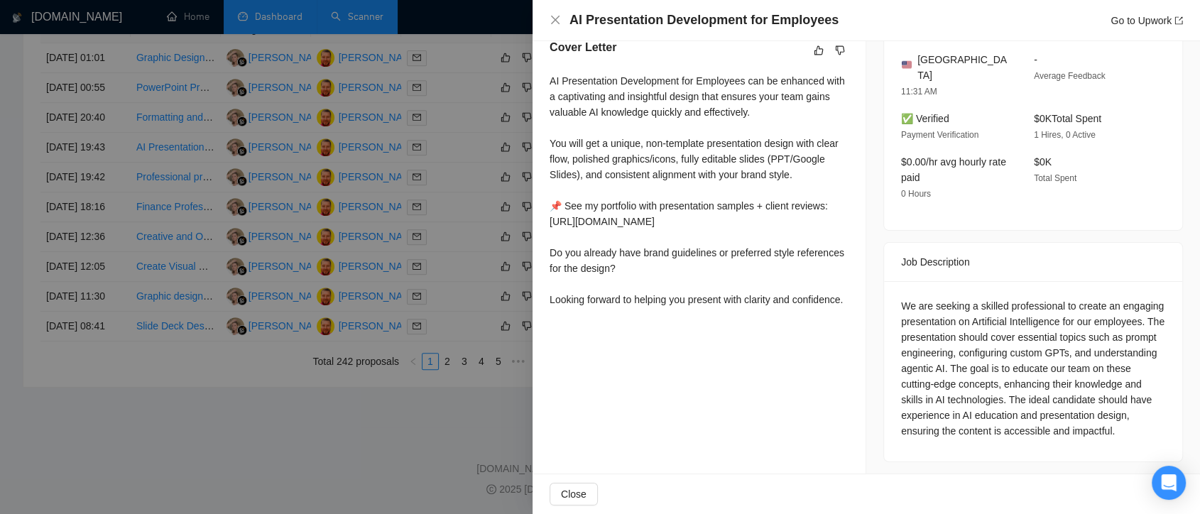
click at [455, 294] on div at bounding box center [600, 257] width 1200 height 514
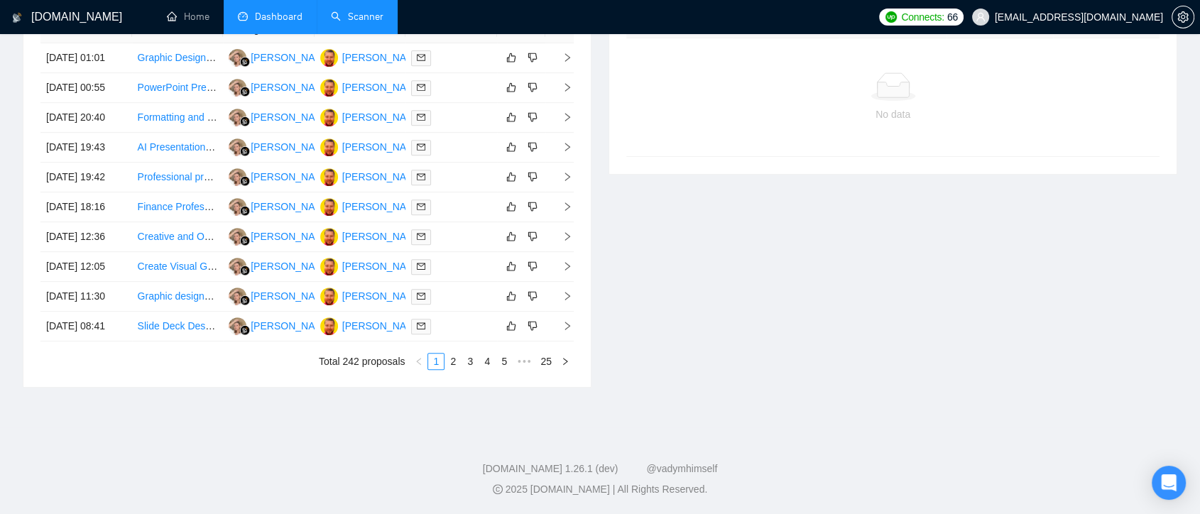
scroll to position [0, 0]
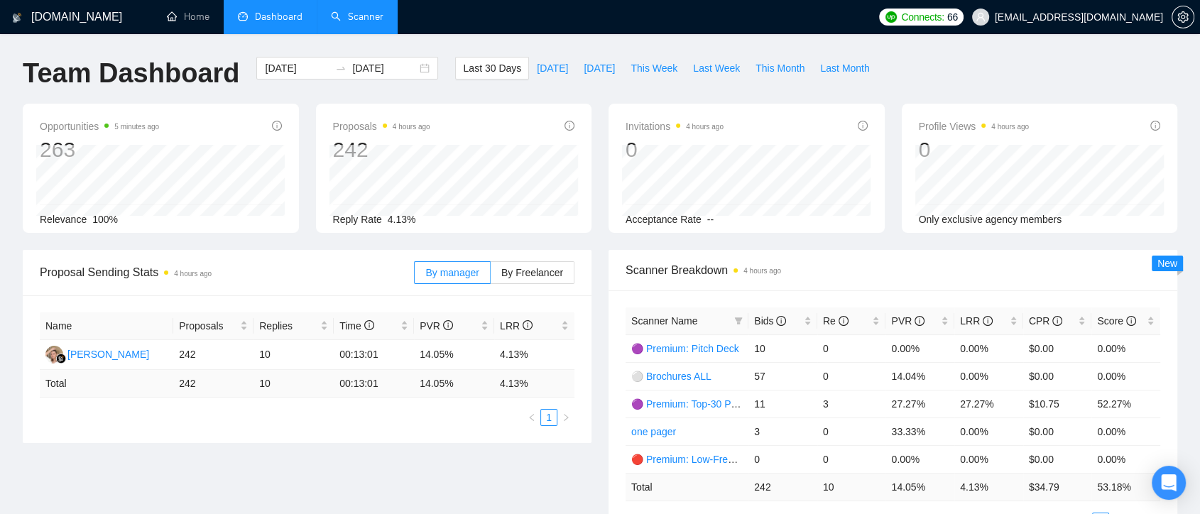
click at [373, 23] on link "Scanner" at bounding box center [357, 17] width 53 height 12
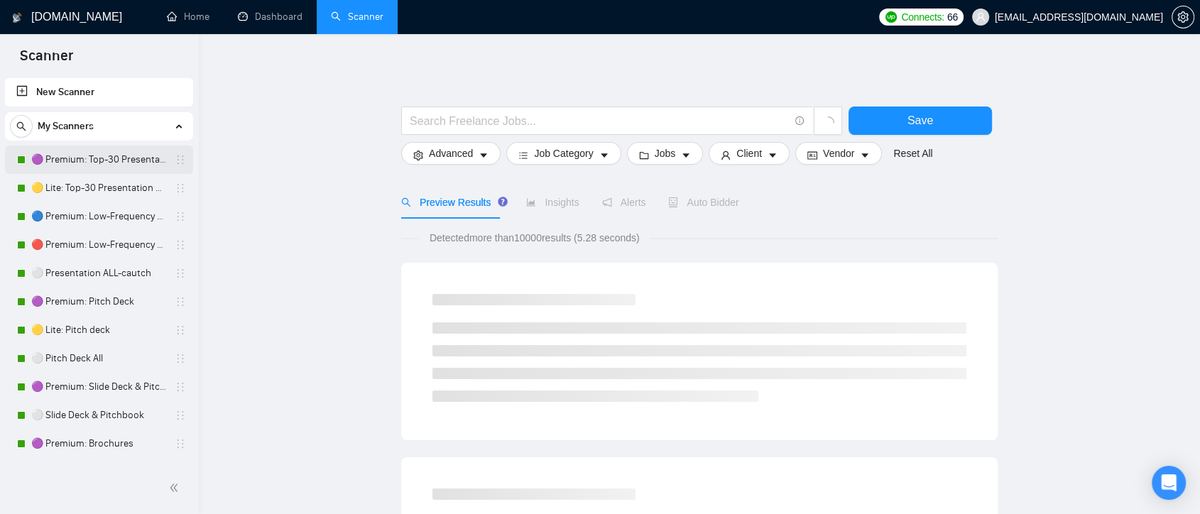
click at [119, 168] on link "🟣 Premium: Top-30 Presentation Keywords" at bounding box center [98, 160] width 135 height 28
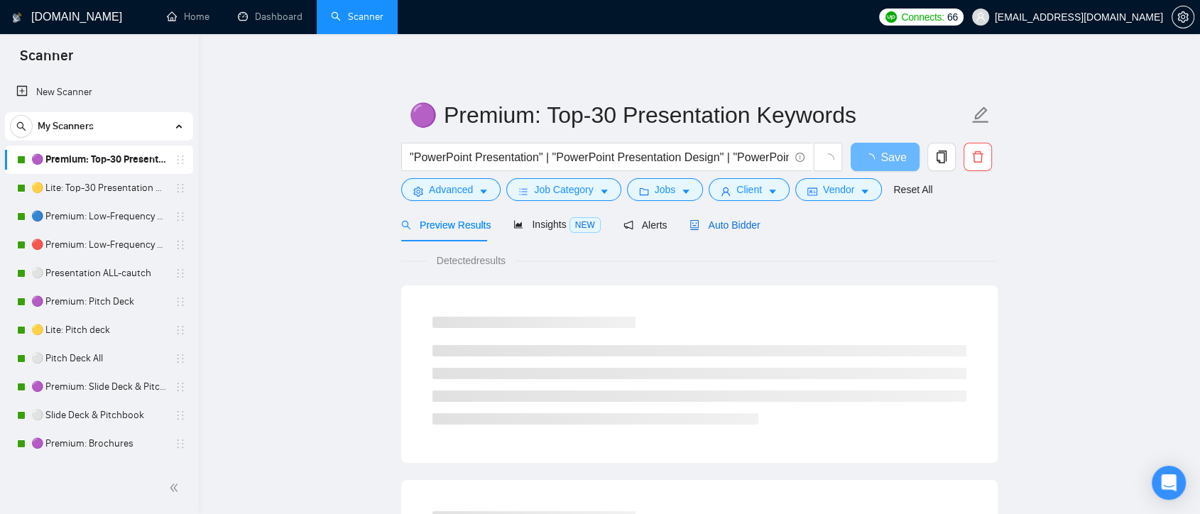
click at [737, 219] on span "Auto Bidder" at bounding box center [724, 224] width 70 height 11
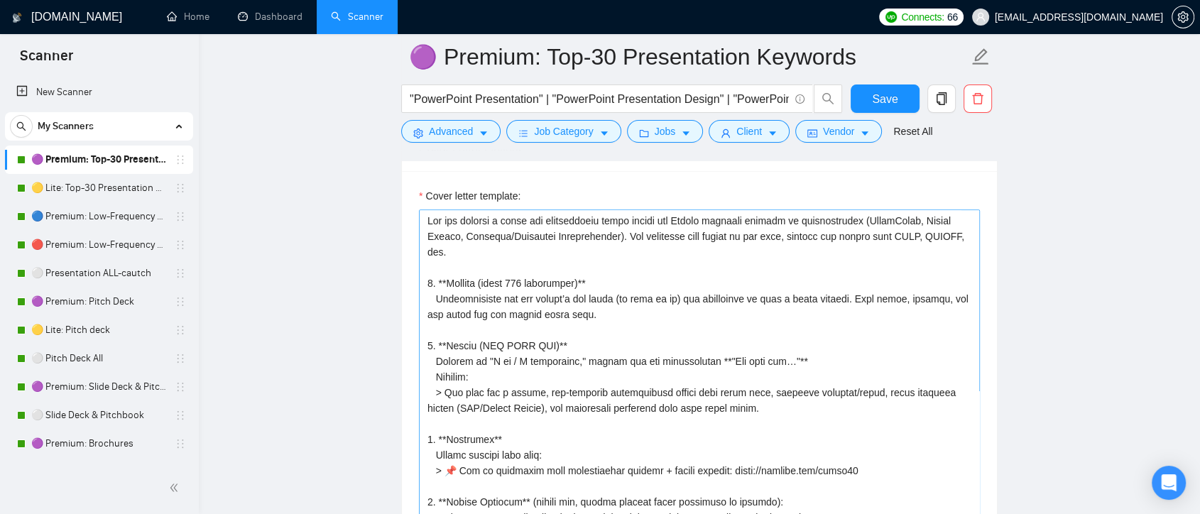
scroll to position [79, 0]
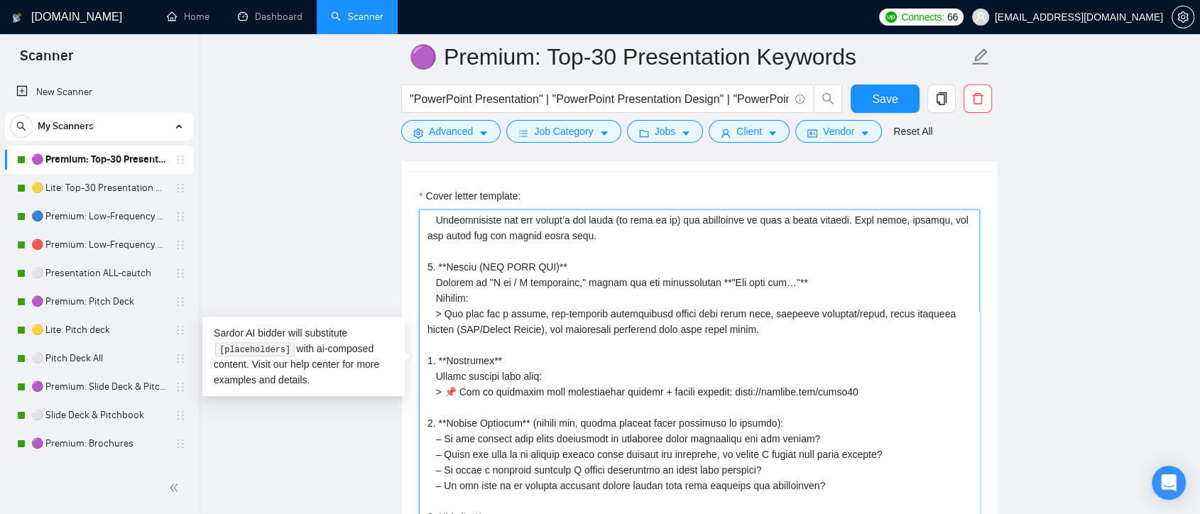
drag, startPoint x: 480, startPoint y: 264, endPoint x: 549, endPoint y: 265, distance: 68.9
click at [549, 265] on textarea "Cover letter template:" at bounding box center [699, 368] width 561 height 319
click at [590, 262] on textarea "Cover letter template:" at bounding box center [699, 368] width 561 height 319
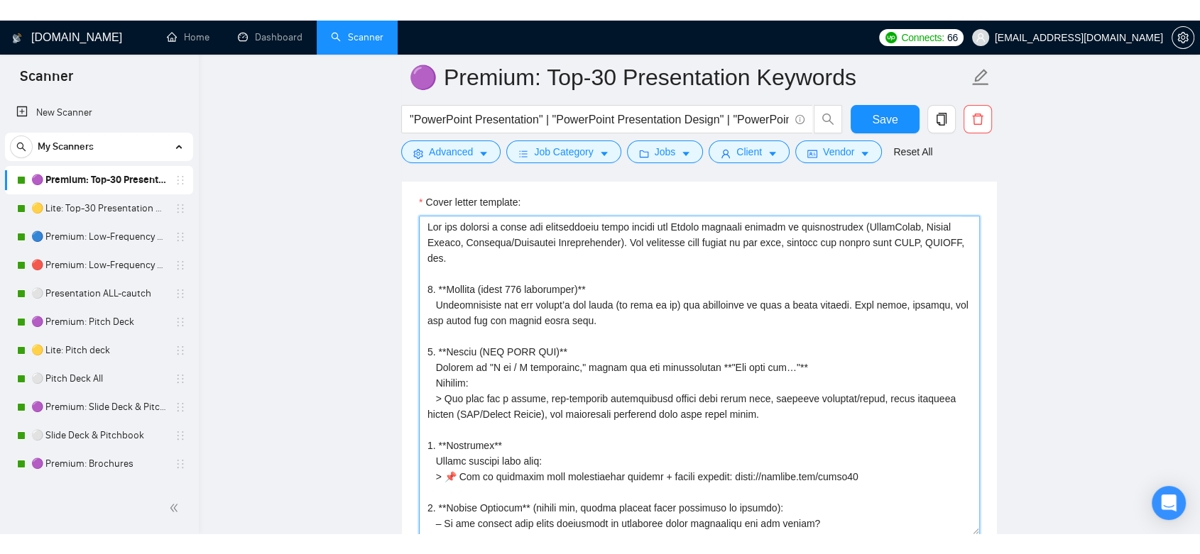
scroll to position [1603, 0]
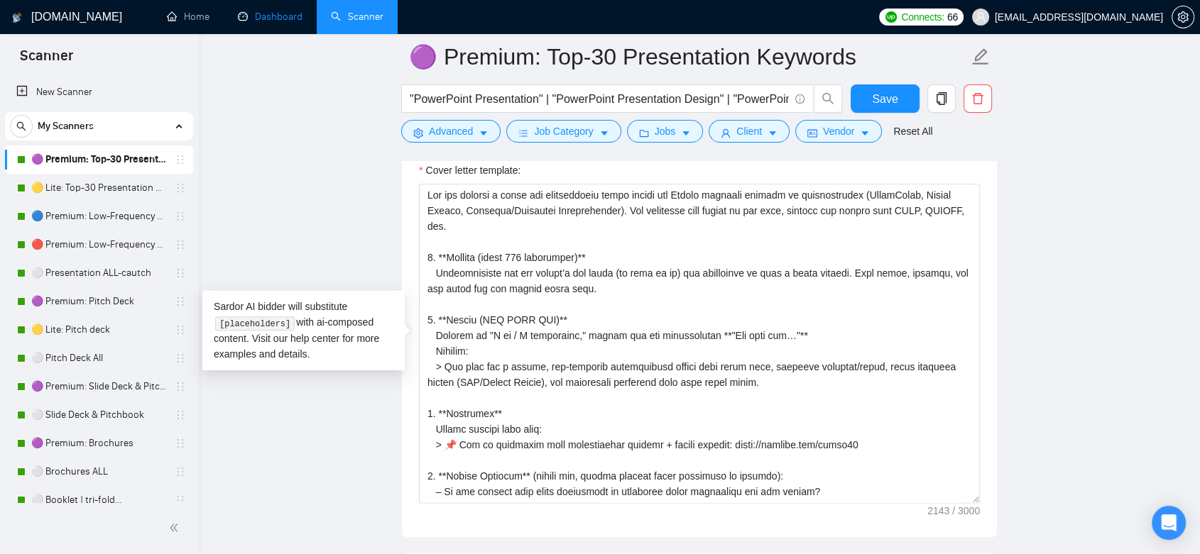
click at [290, 13] on link "Dashboard" at bounding box center [270, 17] width 65 height 12
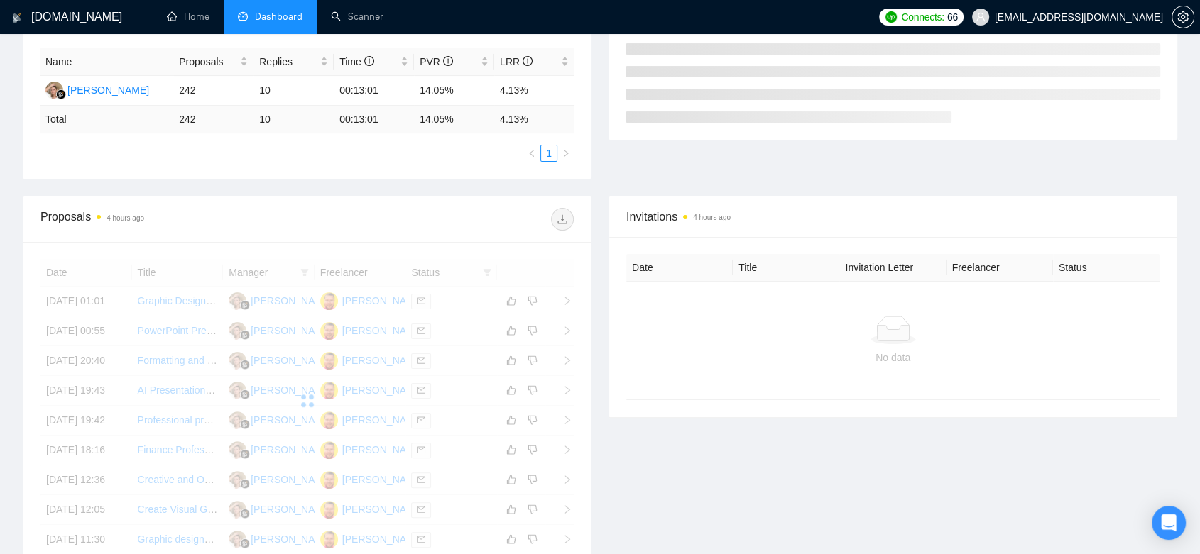
scroll to position [295, 0]
